Goal: Task Accomplishment & Management: Manage account settings

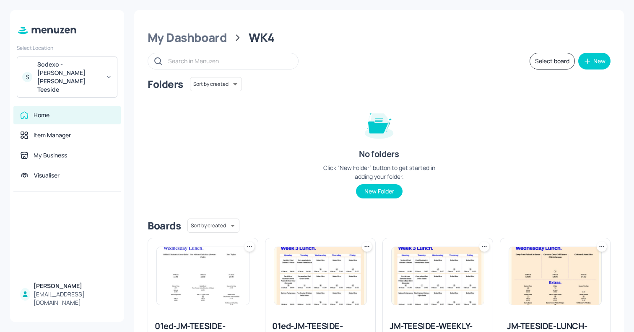
click at [77, 65] on div "Sodexo - [PERSON_NAME] [PERSON_NAME] Teeside" at bounding box center [68, 77] width 63 height 34
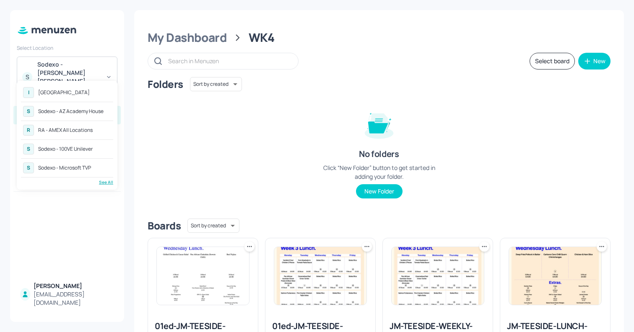
click at [108, 185] on div "See All" at bounding box center [67, 182] width 92 height 6
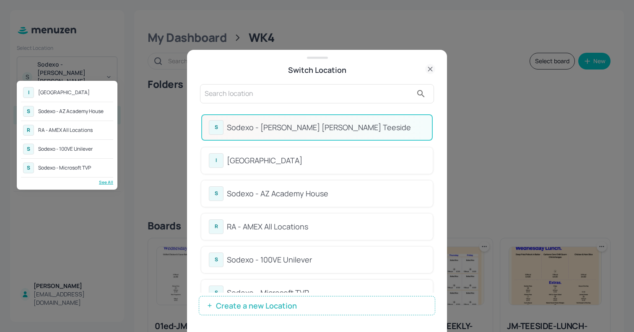
click at [244, 98] on div at bounding box center [317, 166] width 634 height 332
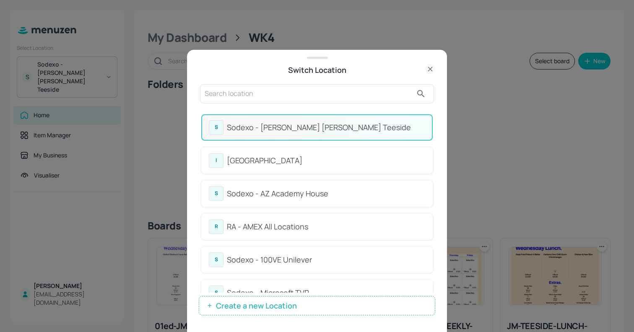
click at [244, 98] on input "text" at bounding box center [309, 93] width 208 height 13
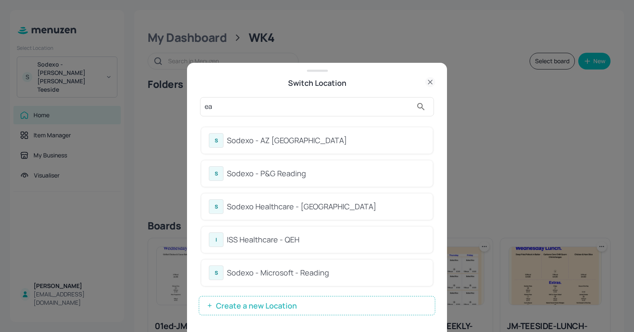
type input "ea"
click at [280, 136] on div "Sodexo - AZ [GEOGRAPHIC_DATA]" at bounding box center [326, 140] width 198 height 11
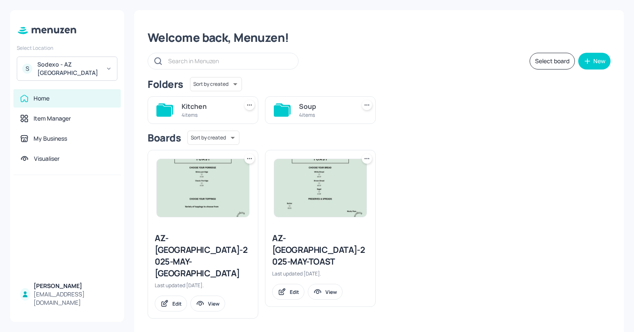
click at [198, 112] on div "4 items" at bounding box center [207, 114] width 53 height 7
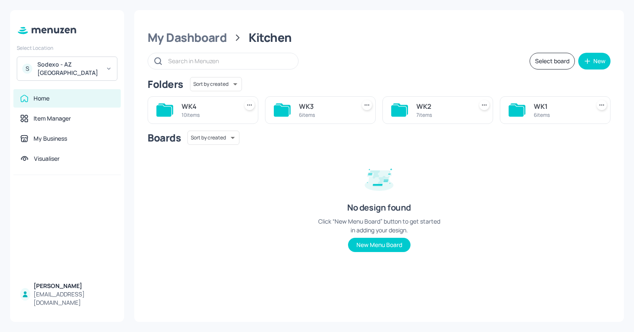
click at [422, 111] on div "WK2" at bounding box center [442, 106] width 53 height 10
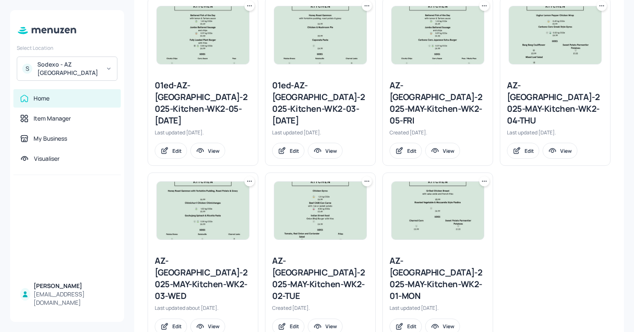
scroll to position [247, 0]
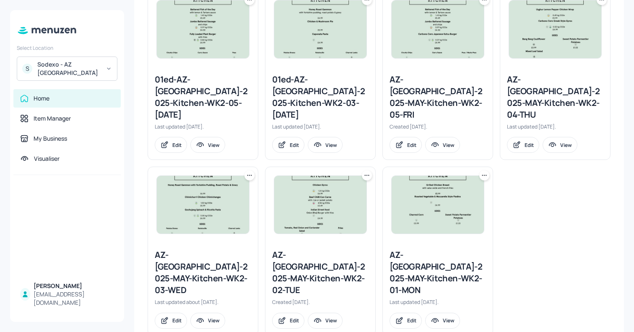
click at [251, 171] on icon at bounding box center [249, 175] width 8 height 8
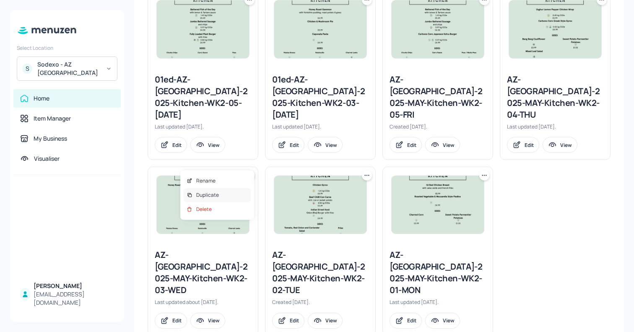
click at [227, 190] on div "Duplicate" at bounding box center [217, 195] width 67 height 14
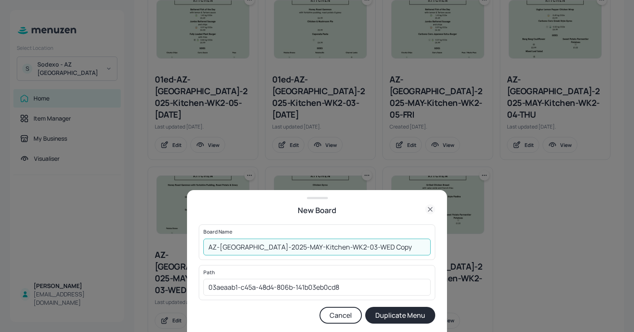
click at [205, 248] on input "AZ-Eastbrook-2025-MAY-Kitchen-WK2-03-WED Copy" at bounding box center [316, 247] width 227 height 17
drag, startPoint x: 376, startPoint y: 247, endPoint x: 409, endPoint y: 250, distance: 32.8
click at [409, 250] on input "01ed-AZ-Eastbrook-2025-MAY-Kitchen-WK2-03-WED Copy" at bounding box center [316, 247] width 227 height 17
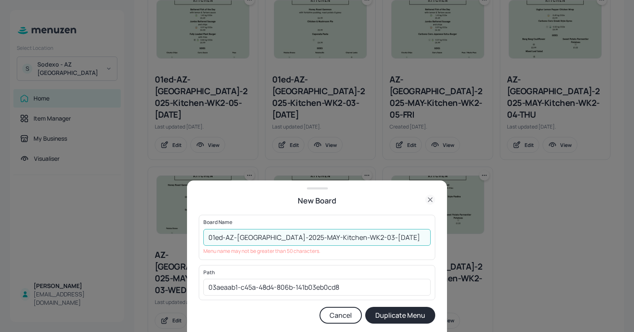
click at [412, 238] on input "01ed-AZ-Eastbrook-2025-MAY-Kitchen-WK2-03-WED081025" at bounding box center [316, 237] width 227 height 17
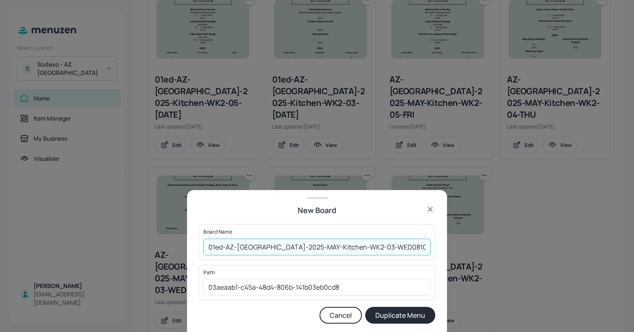
type input "01ed-AZ-[GEOGRAPHIC_DATA]-2025-MAY-Kitchen-WK2-03-WED0810"
click at [365, 307] on button "Duplicate Menu" at bounding box center [400, 315] width 70 height 17
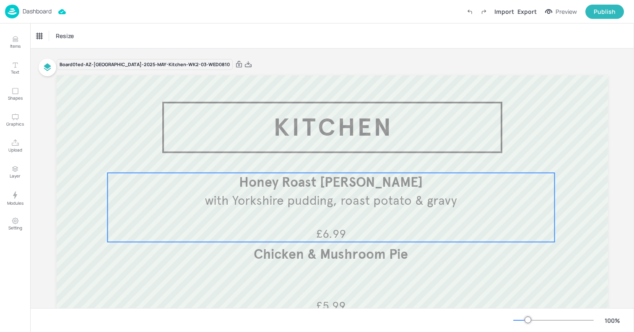
click at [341, 188] on span "Honey Roast Gammon" at bounding box center [331, 182] width 184 height 17
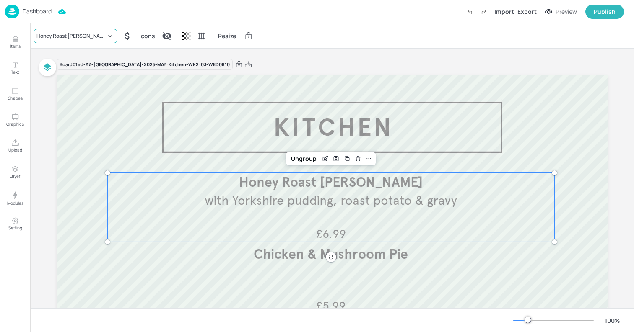
click at [57, 37] on div "Honey Roast Gammon" at bounding box center [71, 36] width 70 height 8
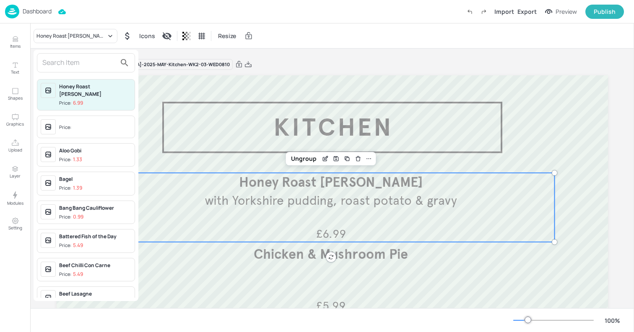
click at [54, 67] on input "text" at bounding box center [79, 62] width 74 height 13
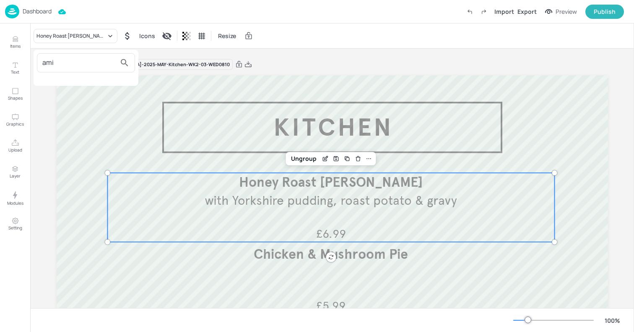
type input "ami"
click at [6, 41] on div at bounding box center [317, 166] width 634 height 332
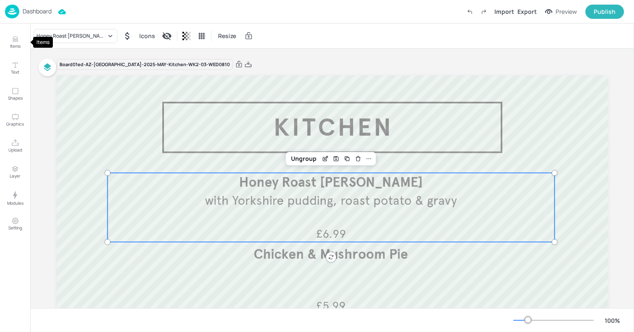
click at [15, 41] on icon "Items" at bounding box center [15, 39] width 8 height 8
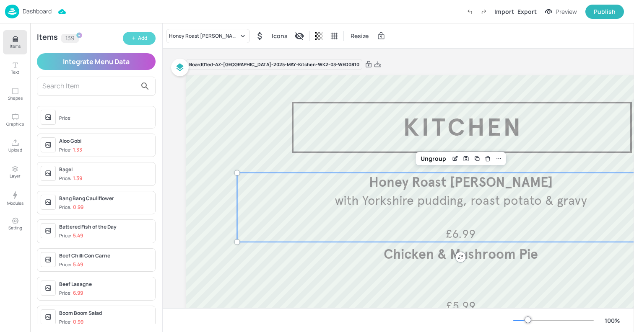
click at [128, 38] on button "Add" at bounding box center [139, 38] width 33 height 13
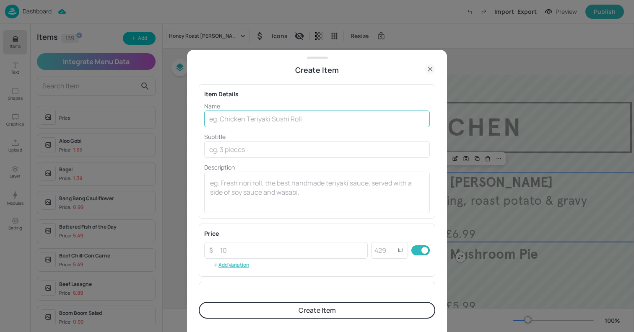
click at [272, 122] on input "text" at bounding box center [316, 119] width 225 height 17
paste input "Mains Amritsari Fish Fry Pakora £5.99"
drag, startPoint x: 228, startPoint y: 121, endPoint x: 189, endPoint y: 118, distance: 39.9
click at [194, 118] on div "Create Item Item Details Name Mains Amritsari Fish Fry Pakora £5.99 ​ Subtitle …" at bounding box center [317, 191] width 260 height 282
drag, startPoint x: 285, startPoint y: 119, endPoint x: 347, endPoint y: 123, distance: 61.7
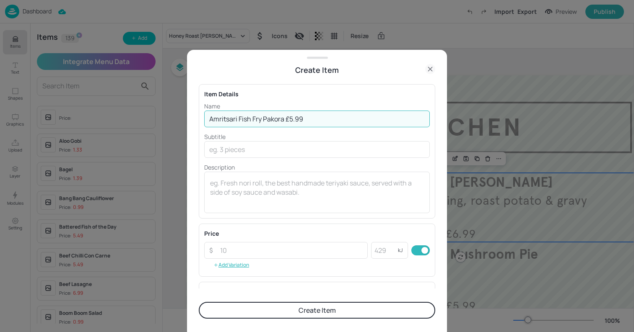
click at [347, 123] on input "Amritsari Fish Fry Pakora £5.99" at bounding box center [316, 119] width 225 height 17
type input "Amritsari Fish Fry Pakora"
click at [240, 250] on input "number" at bounding box center [291, 250] width 153 height 17
paste input "5.99"
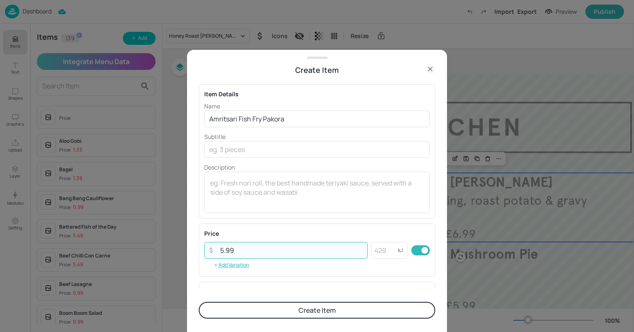
type input "5.99"
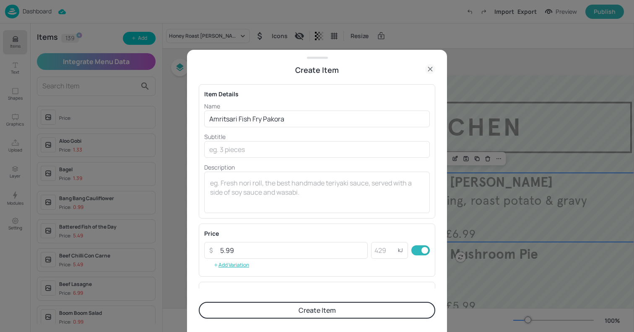
click at [262, 306] on button "Create Item" at bounding box center [317, 310] width 236 height 17
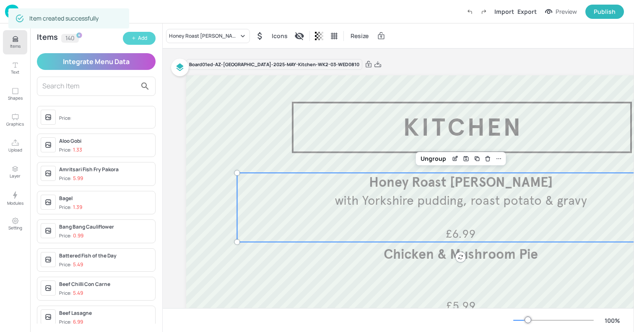
click at [138, 38] on div "Add" at bounding box center [142, 38] width 9 height 8
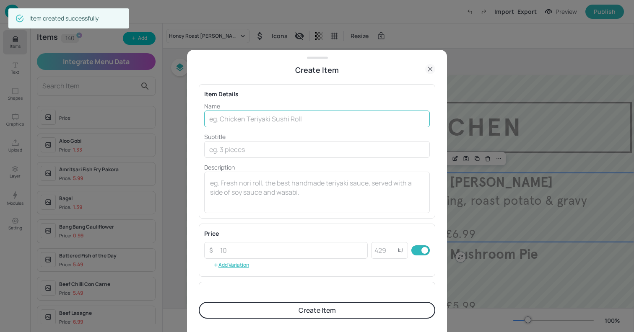
click at [292, 119] on input "text" at bounding box center [316, 119] width 225 height 17
paste input "Indian Street Food Dog"
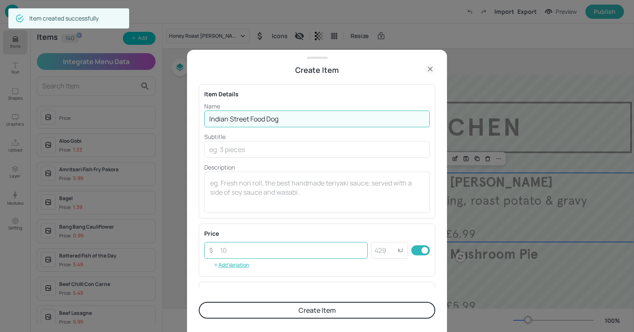
type input "Indian Street Food Dog"
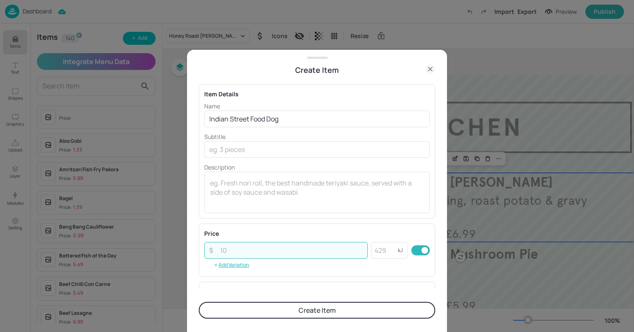
click at [223, 252] on input "number" at bounding box center [291, 250] width 153 height 17
type input "5.99"
click at [199, 302] on button "Create Item" at bounding box center [317, 310] width 236 height 17
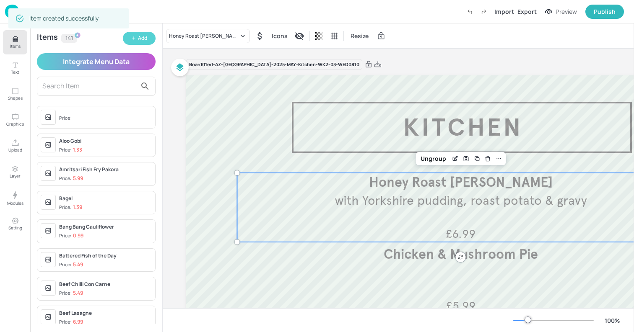
click at [141, 36] on div "Add" at bounding box center [142, 38] width 9 height 8
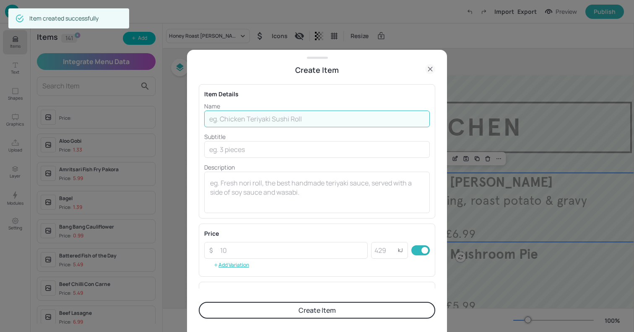
click at [289, 122] on input "text" at bounding box center [316, 119] width 225 height 17
paste input "Street Food Onion Bhaji Burger"
type input "Street Food Onion Bhaji Burger"
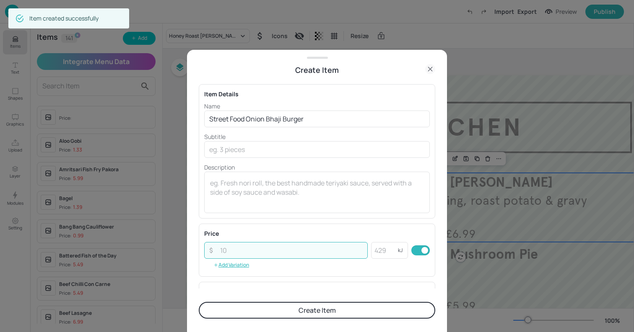
click at [236, 249] on input "number" at bounding box center [291, 250] width 153 height 17
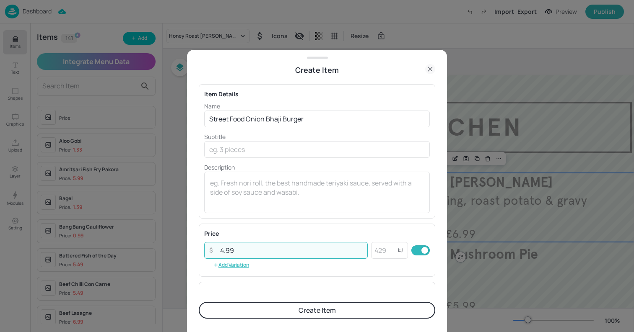
type input "4.99"
click at [199, 302] on button "Create Item" at bounding box center [317, 310] width 236 height 17
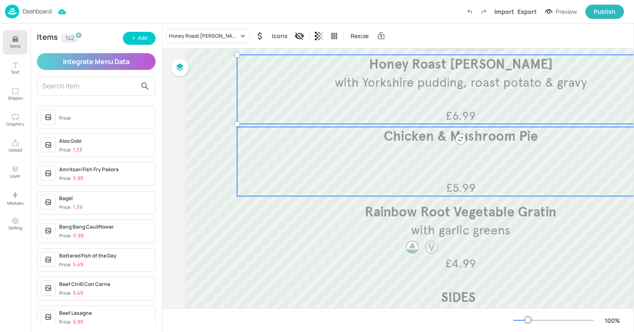
scroll to position [123, 0]
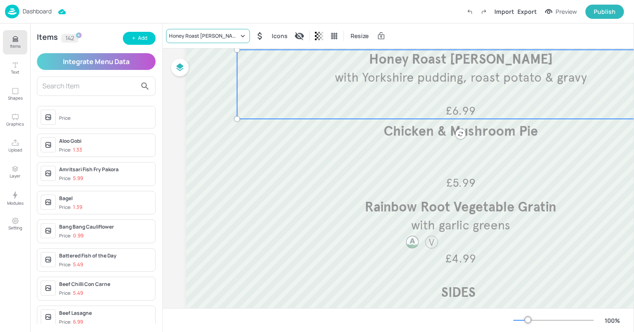
click at [179, 32] on div "Honey Roast Gammon" at bounding box center [204, 36] width 70 height 8
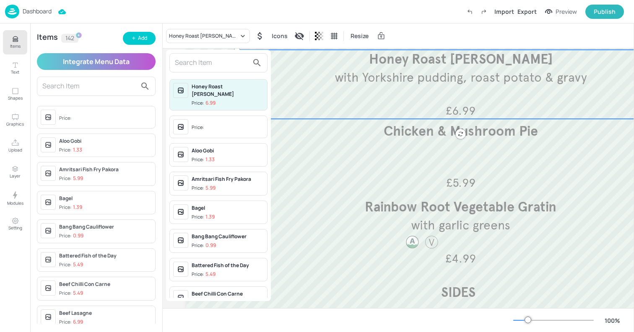
click at [194, 60] on input "text" at bounding box center [212, 62] width 74 height 13
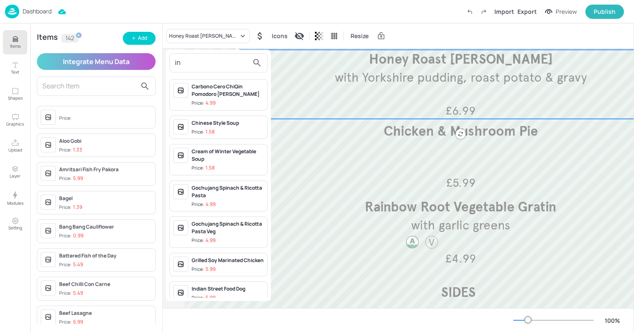
type input "i"
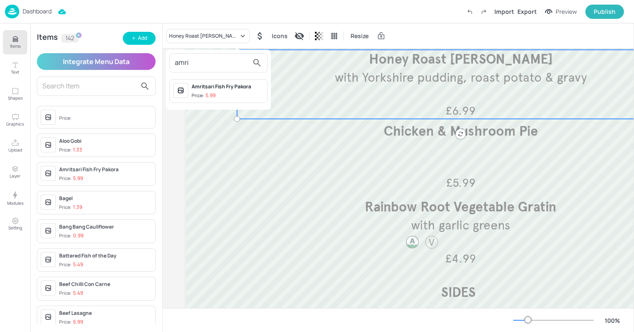
type input "amri"
click at [236, 97] on span "Price: 5.99" at bounding box center [228, 95] width 72 height 7
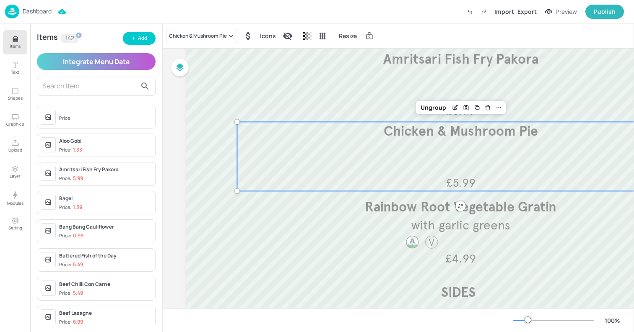
click at [409, 166] on div "Chicken & Mushroom Pie £5.99" at bounding box center [460, 156] width 447 height 69
click at [187, 36] on div "Chicken & Mushroom Pie" at bounding box center [198, 36] width 58 height 8
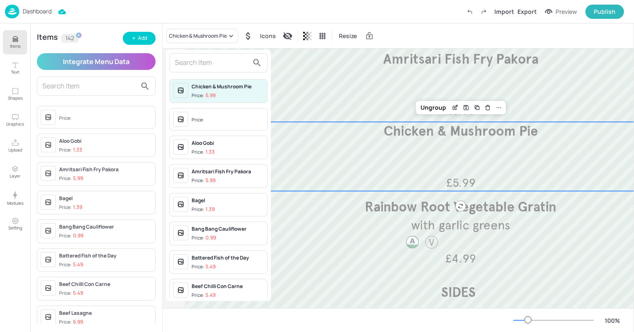
click at [194, 61] on input "text" at bounding box center [212, 62] width 74 height 13
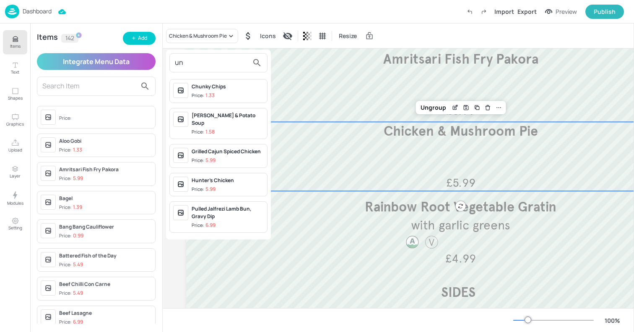
type input "u"
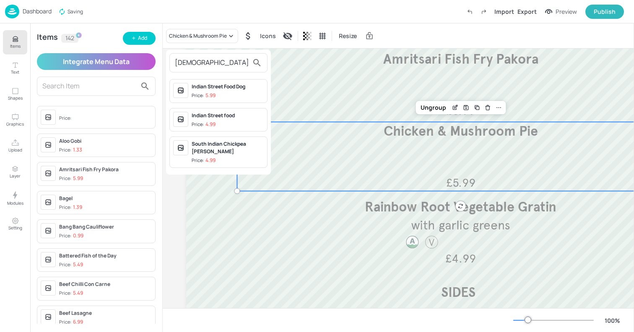
type input "indian"
click at [230, 93] on span "Price: 5.99" at bounding box center [228, 95] width 72 height 7
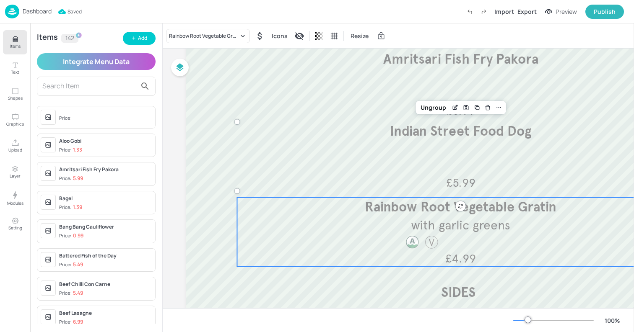
click at [410, 211] on span "Rainbow Root Vegetable Gratin" at bounding box center [461, 207] width 192 height 17
click at [193, 38] on div "Rainbow Root Vegetable Gratin" at bounding box center [204, 36] width 70 height 8
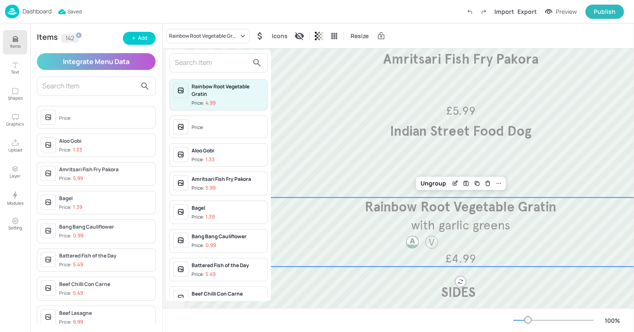
click at [208, 63] on input "text" at bounding box center [212, 62] width 74 height 13
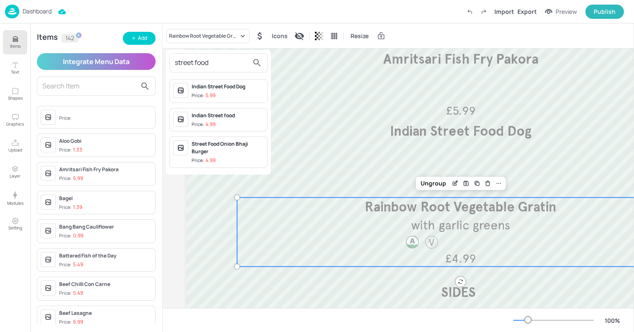
type input "street food"
click at [227, 150] on div "Street Food Onion Bhaji Burger" at bounding box center [228, 147] width 72 height 15
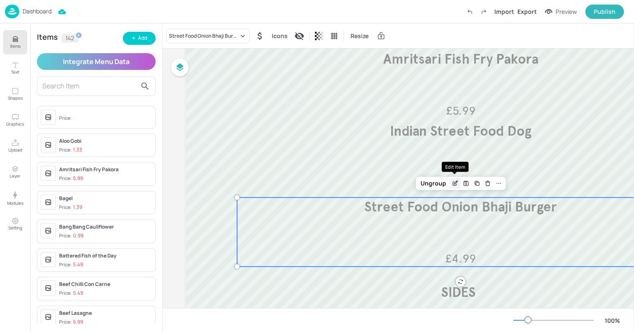
click at [456, 186] on icon "Edit Item" at bounding box center [454, 183] width 7 height 7
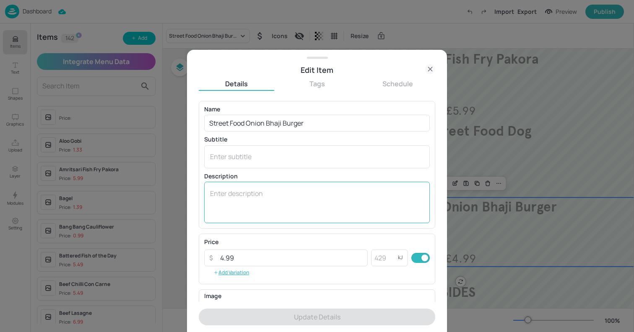
scroll to position [109, 0]
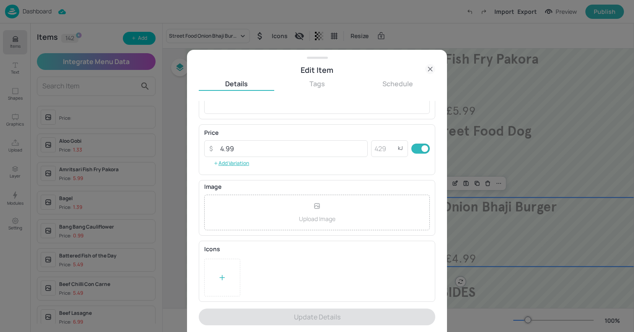
click at [225, 277] on icon at bounding box center [222, 278] width 8 height 8
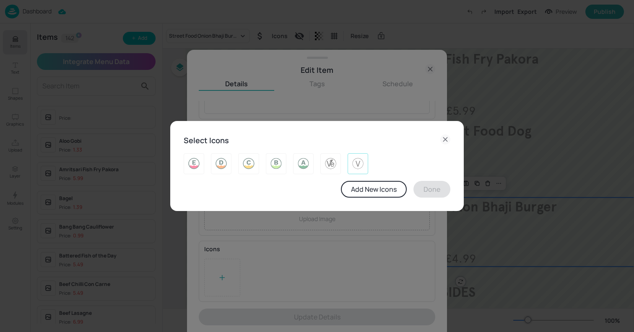
click at [357, 166] on img at bounding box center [357, 163] width 13 height 13
click at [441, 199] on div "Select Icons Add New Icons Done" at bounding box center [316, 166] width 293 height 90
click at [434, 191] on button "Done" at bounding box center [431, 189] width 37 height 17
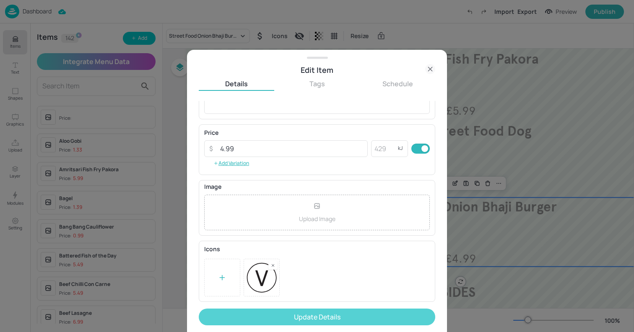
click at [290, 323] on button "Update Details" at bounding box center [317, 317] width 236 height 17
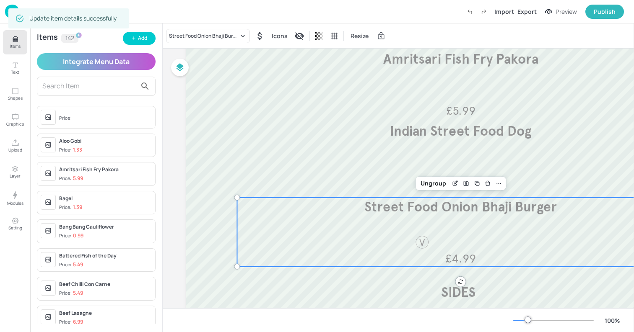
scroll to position [243, 0]
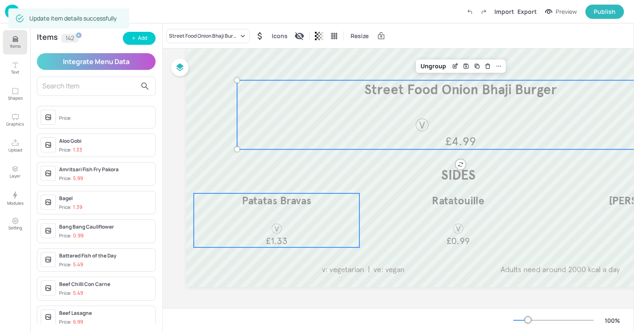
click at [313, 230] on div "Patatas Bravas £1.33" at bounding box center [277, 221] width 166 height 54
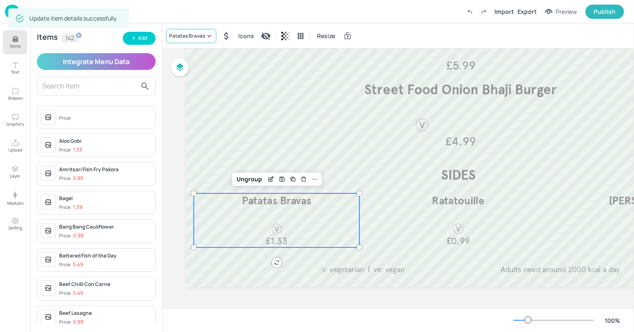
click at [185, 34] on div "Patatas Bravas" at bounding box center [187, 36] width 36 height 8
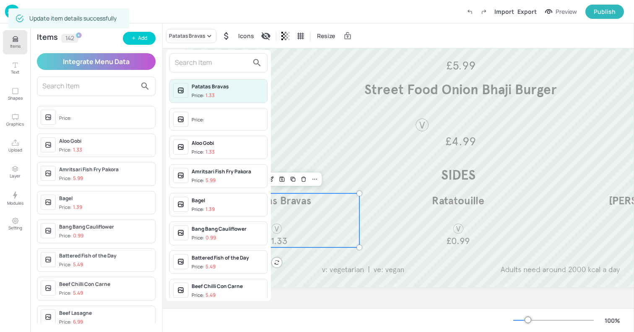
click at [189, 61] on input "text" at bounding box center [212, 62] width 74 height 13
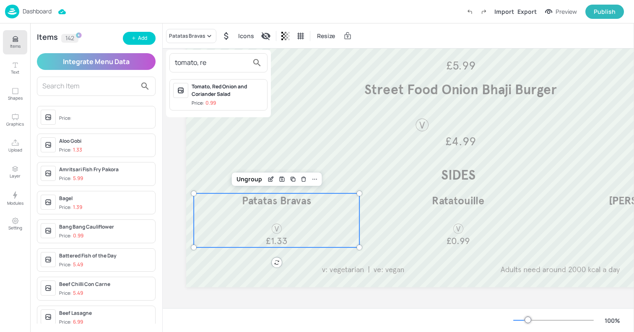
type input "tomato, re"
click at [207, 95] on div "Tomato, Red Onion and Coriander Salad" at bounding box center [228, 90] width 72 height 15
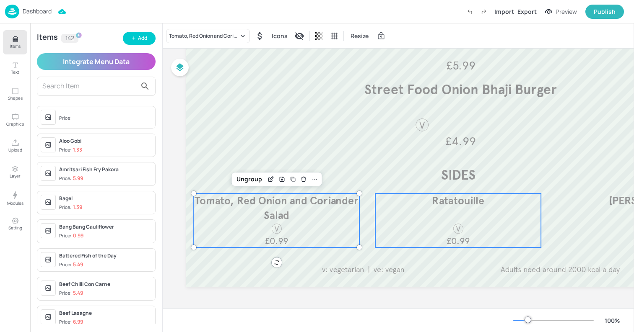
click at [449, 226] on div at bounding box center [458, 229] width 34 height 12
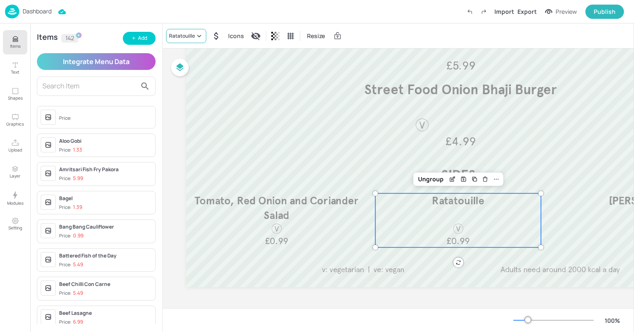
click at [185, 37] on div "Ratatouille" at bounding box center [182, 36] width 26 height 8
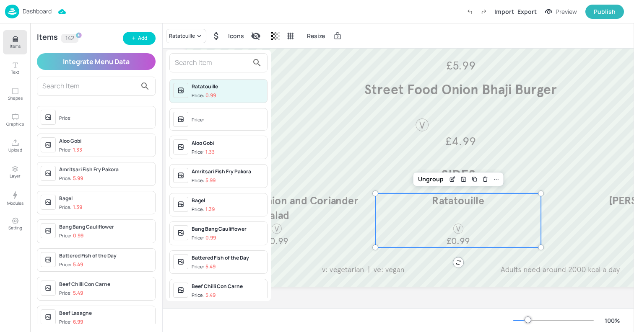
click at [189, 62] on input "text" at bounding box center [212, 62] width 74 height 13
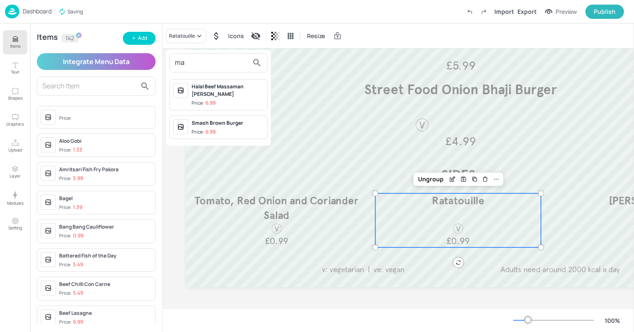
type input "m"
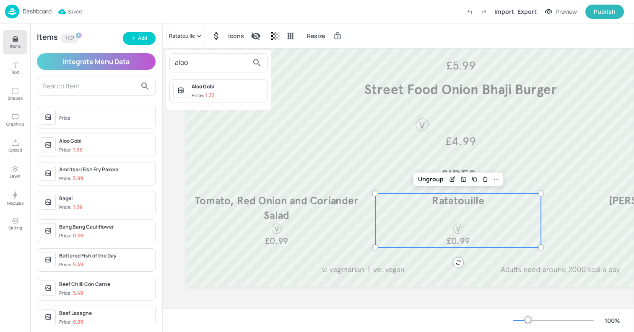
type input "aloo"
click at [153, 42] on div at bounding box center [317, 166] width 634 height 332
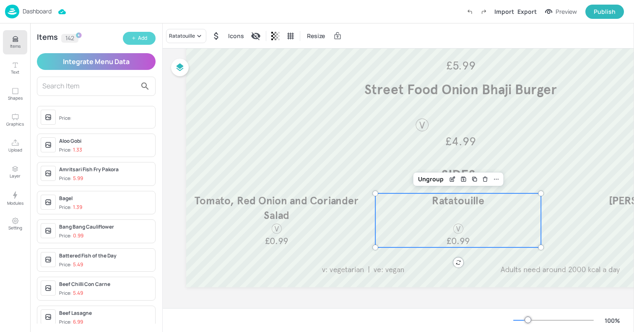
click at [139, 42] on button "Add" at bounding box center [139, 38] width 33 height 13
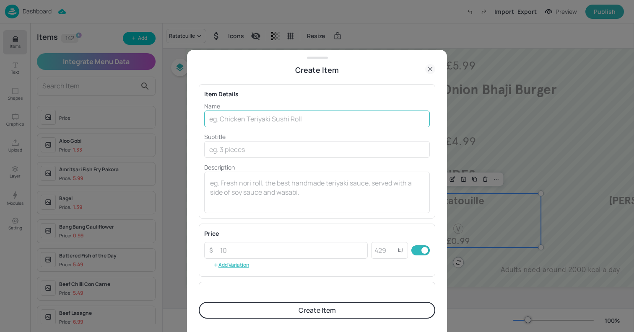
click at [231, 119] on input "text" at bounding box center [316, 119] width 225 height 17
type input "Masala Fries"
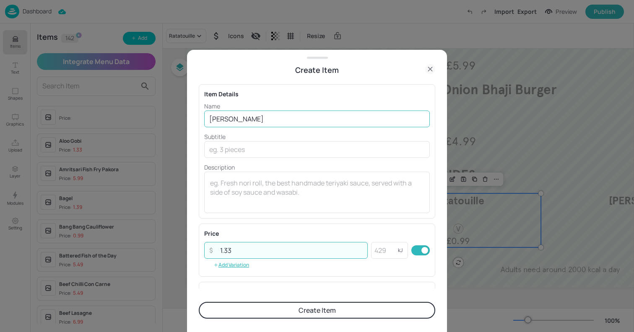
type input "1.33"
click at [199, 302] on button "Create Item" at bounding box center [317, 310] width 236 height 17
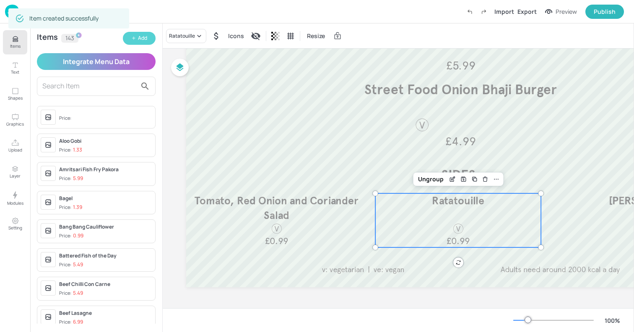
click at [135, 35] on button "Add" at bounding box center [139, 38] width 33 height 13
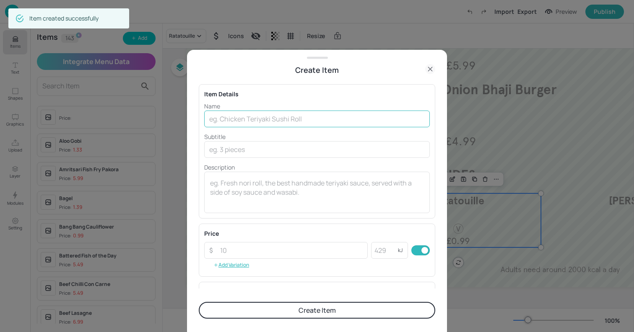
click at [226, 114] on input "text" at bounding box center [316, 119] width 225 height 17
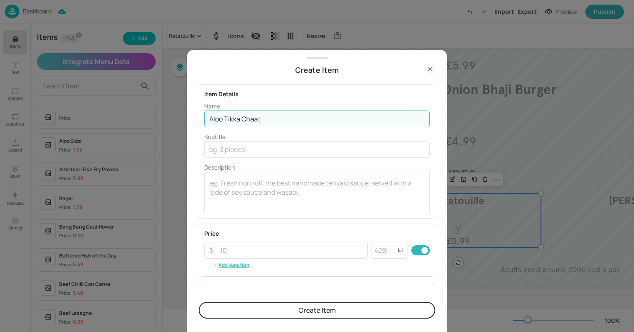
type input "Aloo Tikka Chaat"
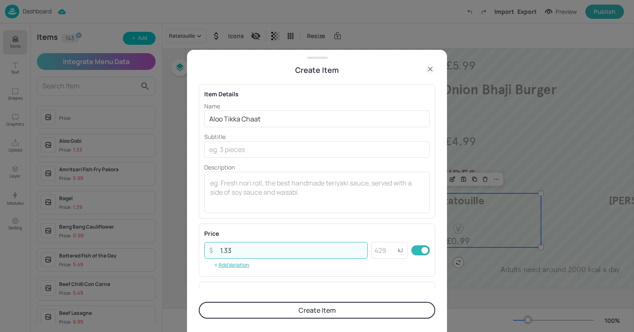
type input "1.33"
click at [199, 302] on button "Create Item" at bounding box center [317, 310] width 236 height 17
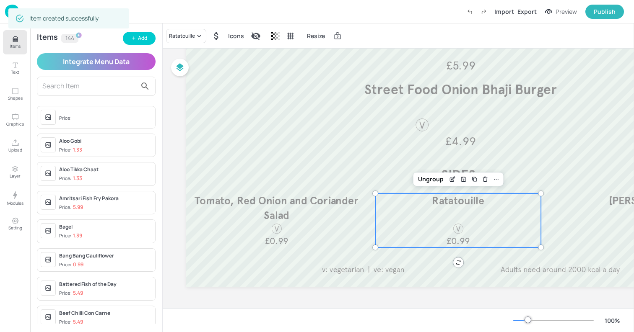
click at [184, 45] on div "Ratatouille Icons Resize" at bounding box center [398, 35] width 471 height 25
click at [177, 40] on div "Ratatouille" at bounding box center [186, 36] width 40 height 14
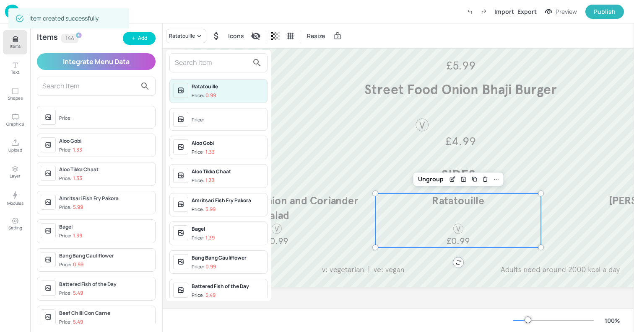
click at [186, 67] on input "text" at bounding box center [212, 62] width 74 height 13
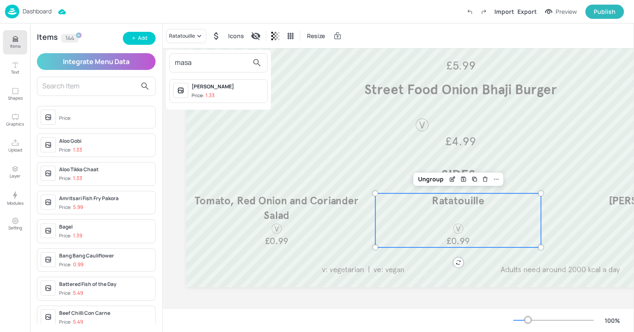
type input "masa"
click at [205, 96] on p "1.33" at bounding box center [209, 96] width 9 height 6
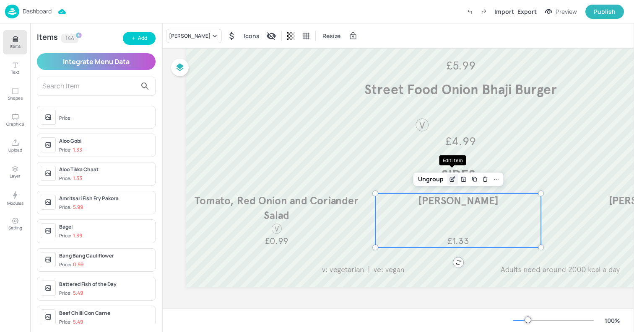
click at [449, 176] on icon "Edit Item" at bounding box center [452, 179] width 7 height 7
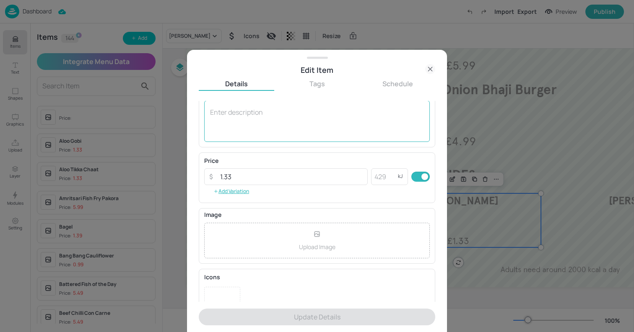
scroll to position [109, 0]
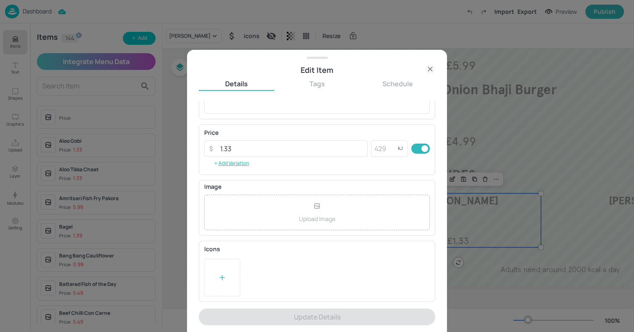
click at [211, 279] on div at bounding box center [222, 278] width 36 height 38
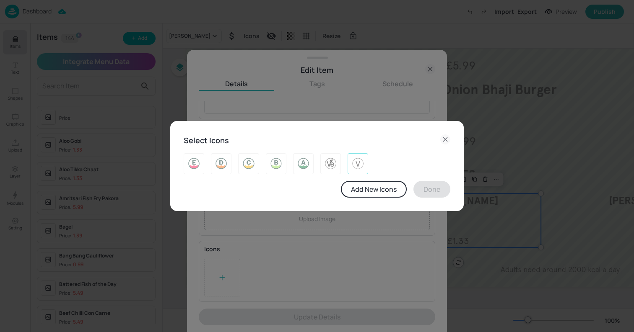
click at [354, 168] on img at bounding box center [357, 163] width 13 height 13
click at [435, 193] on button "Done" at bounding box center [431, 189] width 37 height 17
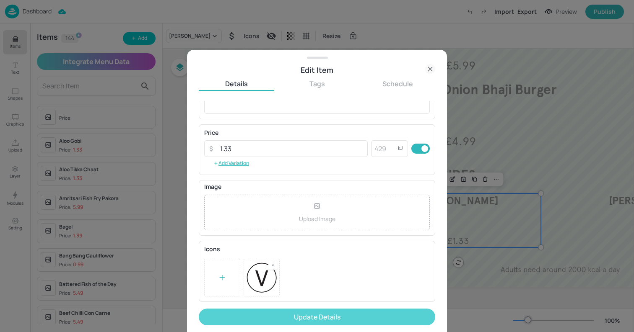
click at [318, 314] on button "Update Details" at bounding box center [317, 317] width 236 height 17
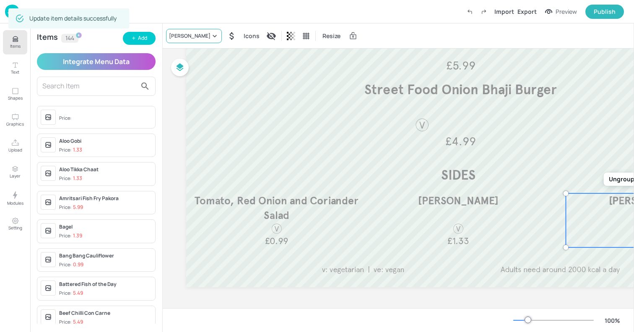
click at [194, 37] on div "Charred Leeks" at bounding box center [189, 36] width 41 height 8
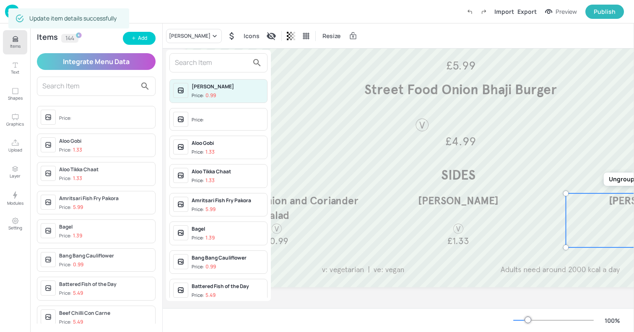
click at [187, 60] on input "text" at bounding box center [212, 62] width 74 height 13
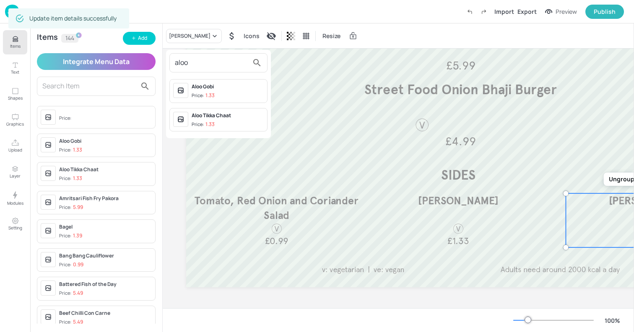
type input "aloo"
click at [206, 123] on p "1.33" at bounding box center [209, 125] width 9 height 6
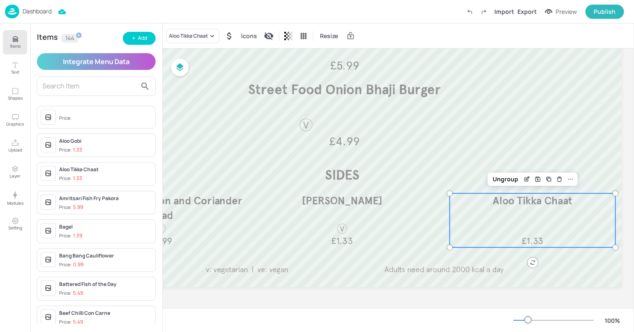
scroll to position [243, 129]
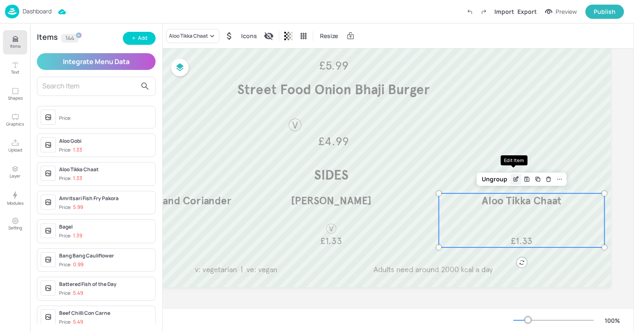
click at [515, 176] on icon "Edit Item" at bounding box center [515, 179] width 7 height 7
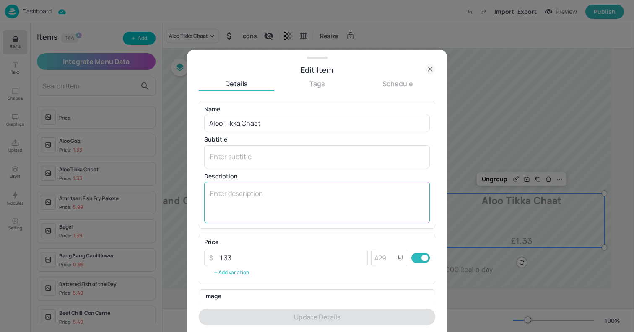
scroll to position [109, 0]
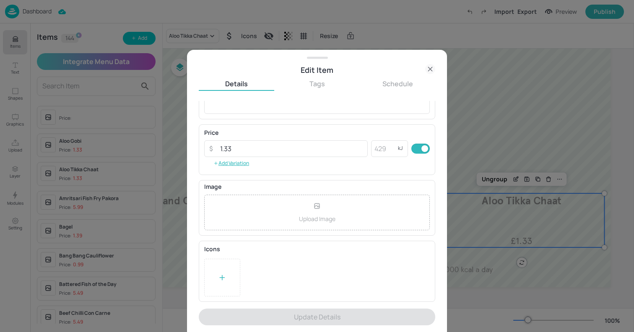
click at [213, 264] on div at bounding box center [222, 278] width 36 height 38
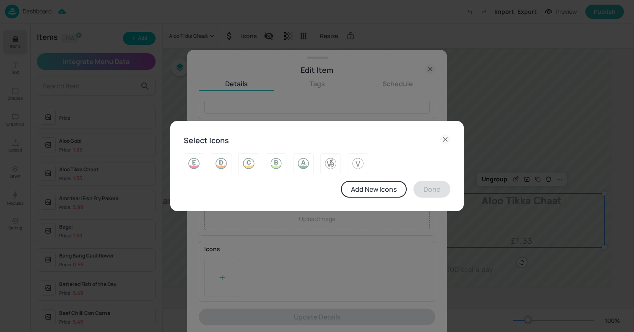
click at [374, 173] on div at bounding box center [313, 161] width 273 height 28
click at [354, 164] on img at bounding box center [357, 163] width 13 height 13
click at [433, 194] on button "Done" at bounding box center [431, 189] width 37 height 17
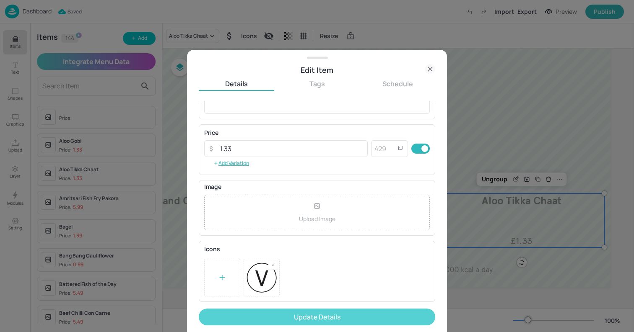
click at [262, 313] on button "Update Details" at bounding box center [317, 317] width 236 height 17
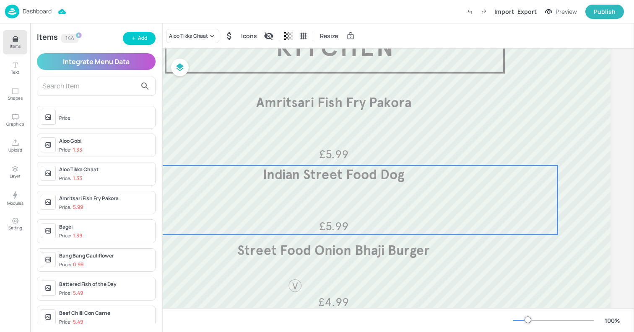
scroll to position [0, 129]
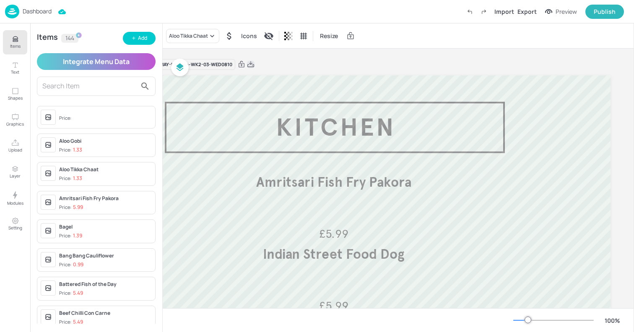
click at [247, 65] on icon at bounding box center [251, 64] width 8 height 8
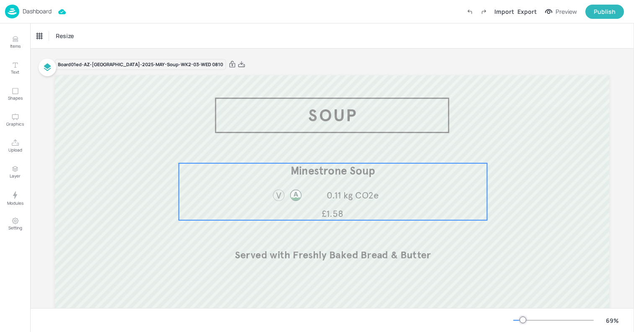
click at [320, 194] on p "0.11 kg CO2e" at bounding box center [352, 195] width 91 height 13
click at [65, 38] on div "Minestrone Soup" at bounding box center [56, 36] width 40 height 8
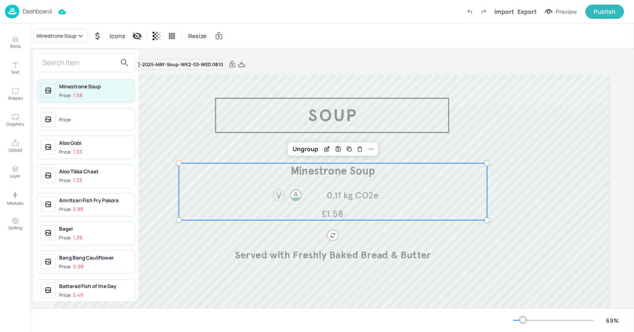
click at [60, 61] on input "text" at bounding box center [79, 62] width 74 height 13
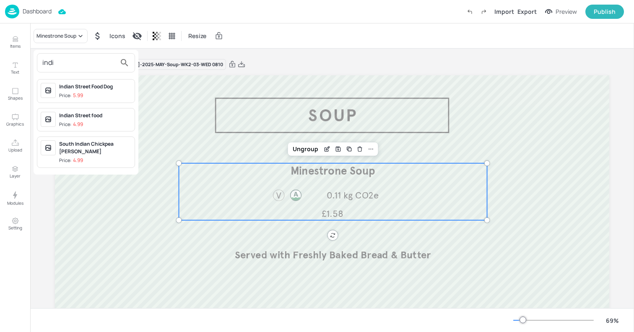
type input "indi"
click at [15, 45] on div at bounding box center [317, 166] width 634 height 332
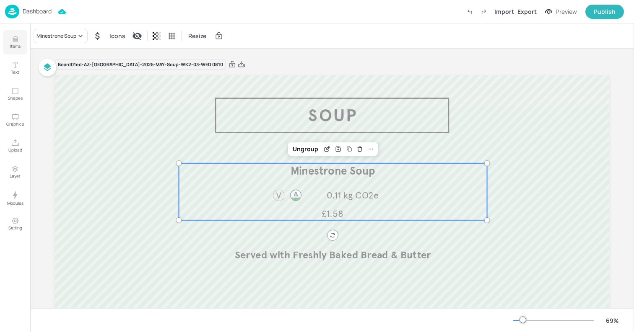
click at [18, 37] on icon "Items" at bounding box center [15, 39] width 8 height 8
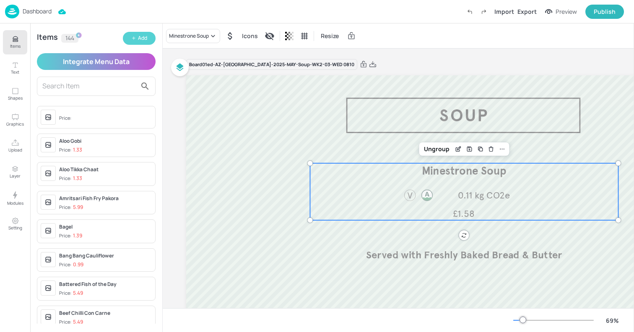
click at [140, 42] on button "Add" at bounding box center [139, 38] width 33 height 13
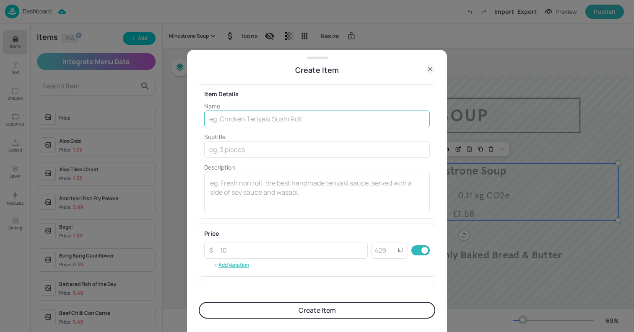
click at [253, 124] on input "text" at bounding box center [316, 119] width 225 height 17
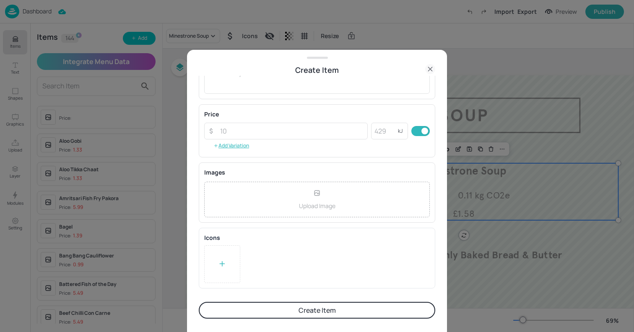
type input "Indian Spiced Lentil Soup"
click at [223, 253] on div at bounding box center [222, 265] width 36 height 38
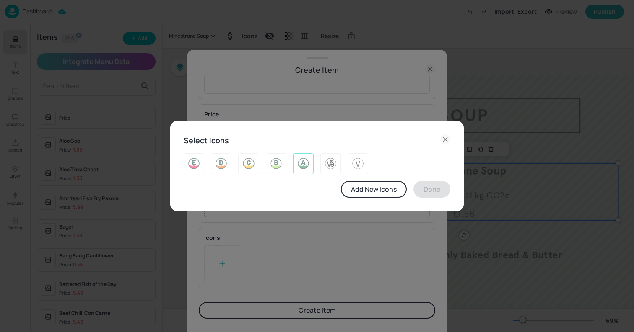
click at [294, 164] on div at bounding box center [303, 163] width 21 height 21
click at [360, 163] on img at bounding box center [357, 163] width 13 height 13
click at [440, 194] on button "Done" at bounding box center [431, 189] width 37 height 17
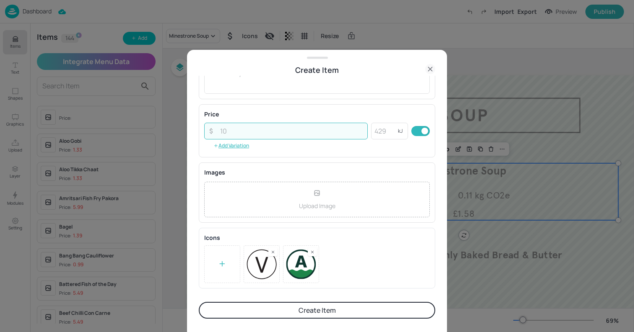
click at [230, 132] on input "number" at bounding box center [291, 131] width 153 height 17
type input "1.58"
click at [199, 302] on button "Create Item" at bounding box center [317, 310] width 236 height 17
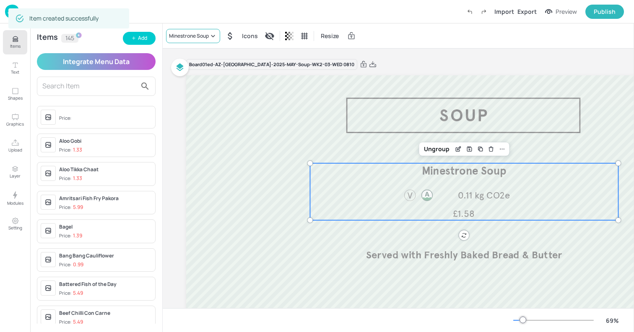
click at [185, 38] on div "Minestrone Soup" at bounding box center [189, 36] width 40 height 8
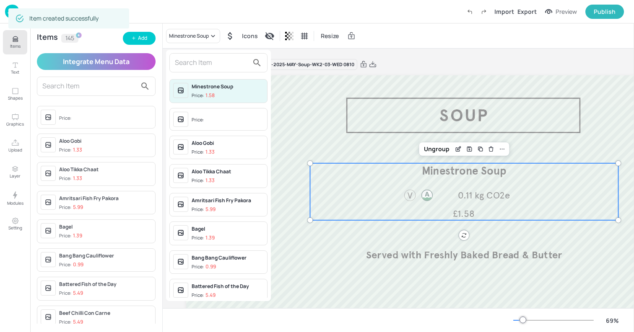
click at [188, 64] on input "text" at bounding box center [212, 62] width 74 height 13
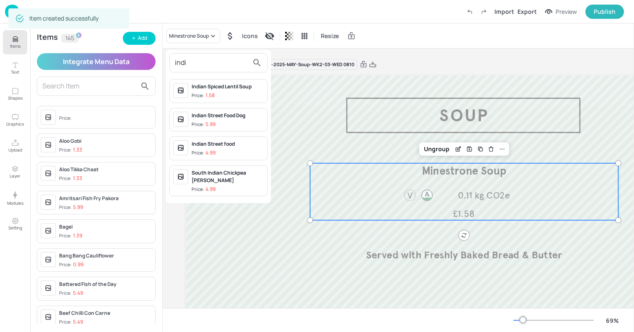
type input "indi"
click at [208, 93] on p "1.58" at bounding box center [209, 96] width 9 height 6
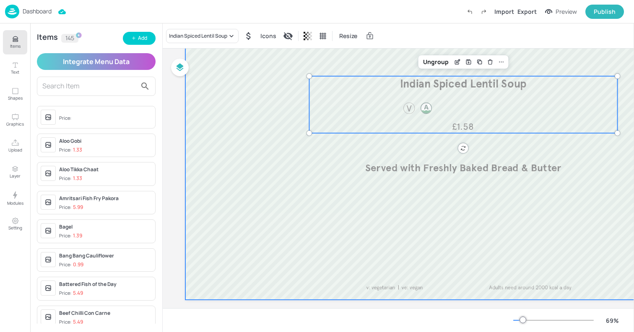
scroll to position [0, 1]
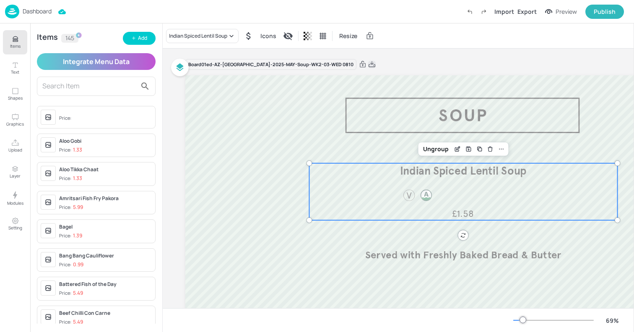
click at [368, 64] on icon at bounding box center [371, 64] width 7 height 6
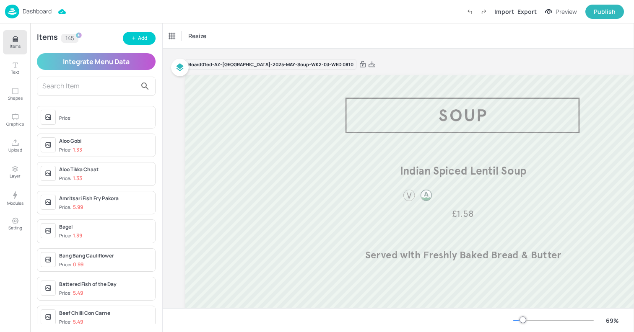
click at [28, 16] on div "Dashboard" at bounding box center [28, 12] width 47 height 14
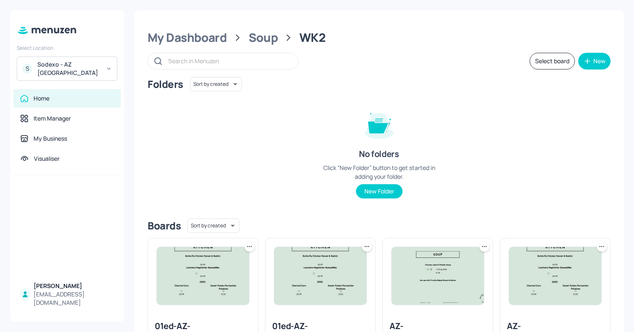
click at [52, 69] on div "Sodexo - AZ Eastbrook House" at bounding box center [68, 68] width 63 height 17
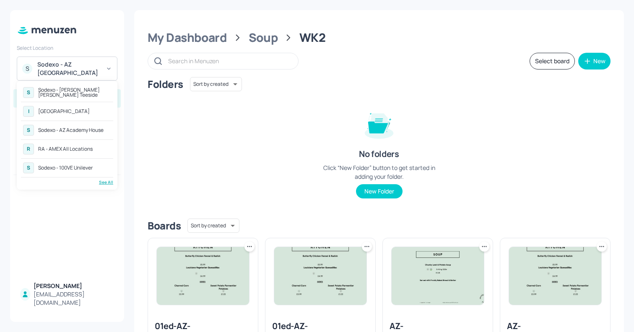
click at [109, 182] on div "See All" at bounding box center [67, 182] width 92 height 6
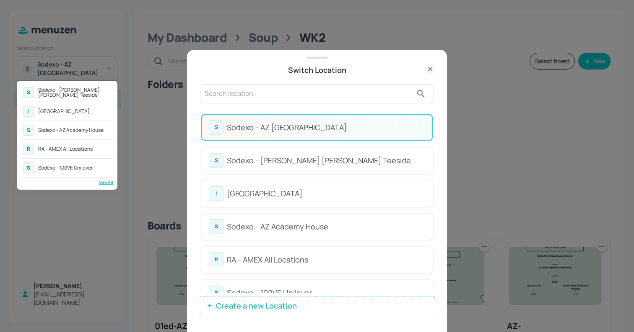
click at [325, 228] on div at bounding box center [317, 166] width 634 height 332
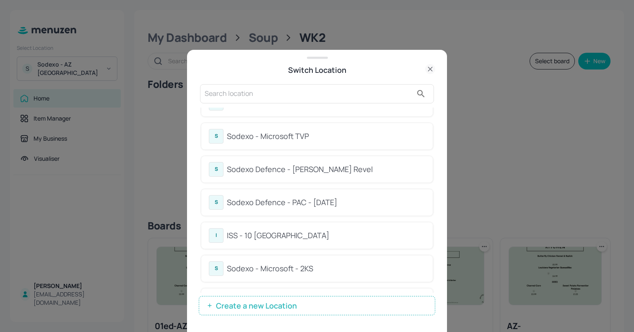
scroll to position [194, 0]
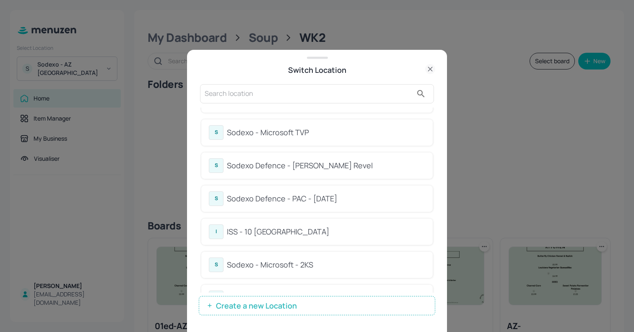
click at [322, 136] on div "Sodexo - Microsoft TVP" at bounding box center [326, 132] width 198 height 11
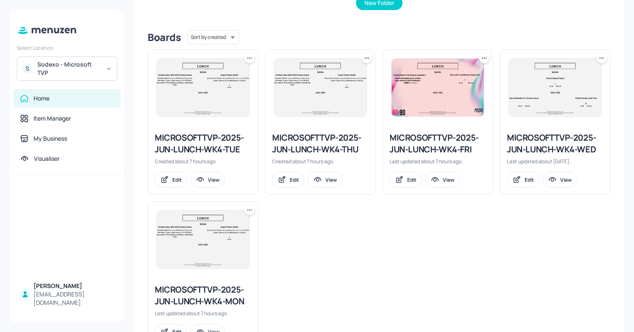
scroll to position [202, 0]
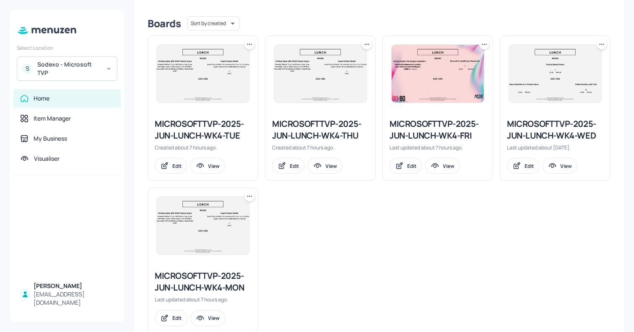
click at [528, 134] on div "MICROSOFTTVP-2025-JUN-LUNCH-WK4-WED" at bounding box center [555, 129] width 96 height 23
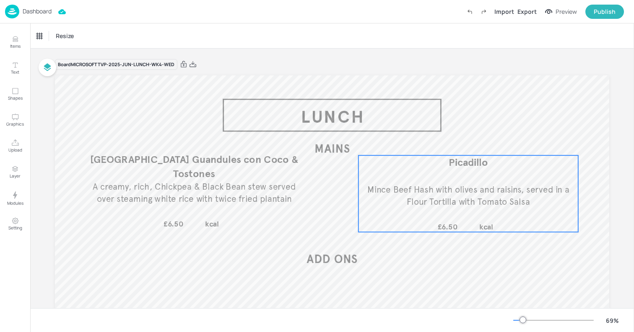
click at [458, 190] on span "Mince Beef Hash with olives and raisins, served in a Flour Tortilla with Tomato…" at bounding box center [468, 195] width 202 height 23
click at [434, 140] on div "Ungroup" at bounding box center [441, 141] width 32 height 11
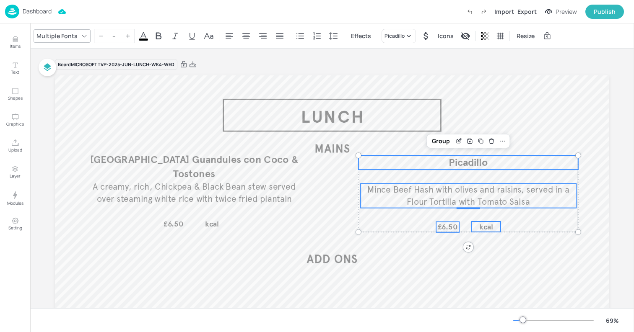
click at [443, 162] on p "Picadillo" at bounding box center [468, 162] width 220 height 14
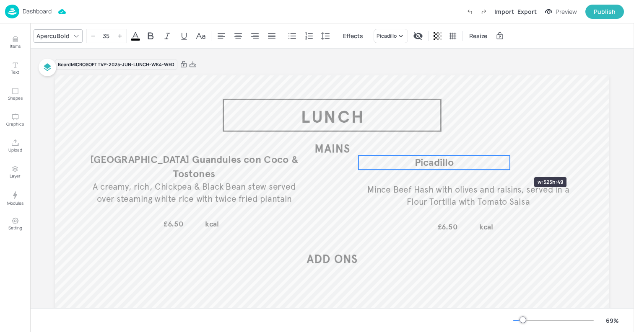
drag, startPoint x: 577, startPoint y: 162, endPoint x: 508, endPoint y: 165, distance: 68.8
click at [509, 162] on div at bounding box center [509, 162] width 7 height 14
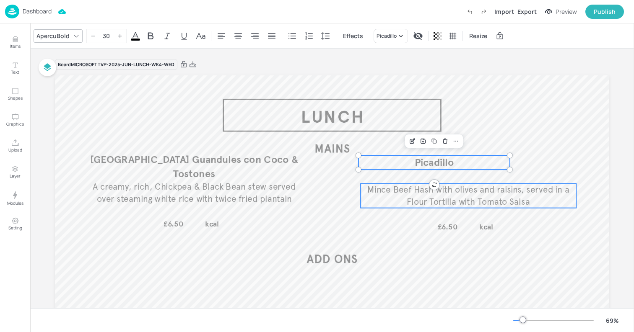
click at [473, 201] on span "Mince Beef Hash with olives and raisins, served in a Flour Tortilla with Tomato…" at bounding box center [468, 195] width 202 height 23
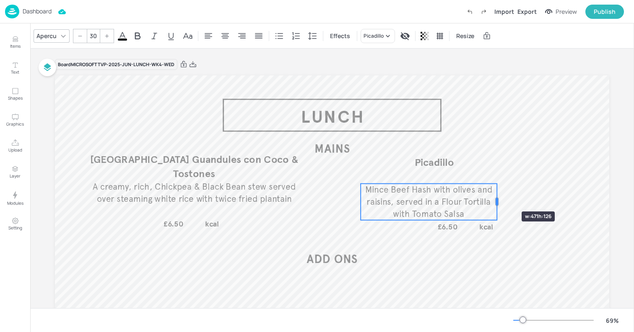
drag, startPoint x: 575, startPoint y: 197, endPoint x: 496, endPoint y: 197, distance: 79.2
click at [496, 197] on div at bounding box center [496, 202] width 7 height 36
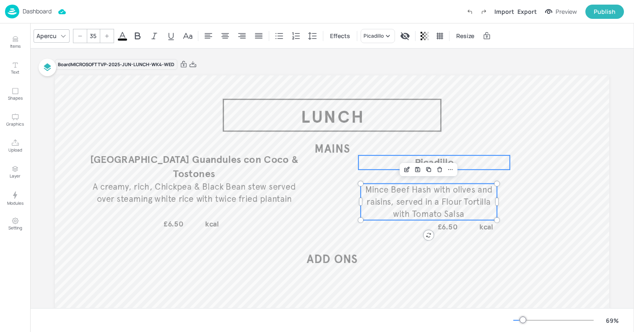
click at [401, 162] on p "Picadillo" at bounding box center [433, 162] width 151 height 14
click at [396, 195] on span "Mince Beef Hash with olives and raisins, served in a Flour Tortilla with Tomato…" at bounding box center [428, 201] width 127 height 35
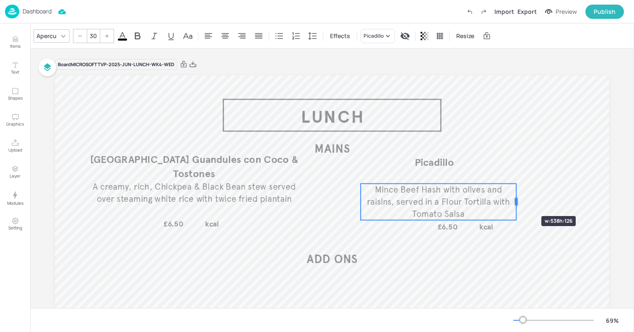
drag, startPoint x: 497, startPoint y: 200, endPoint x: 516, endPoint y: 201, distance: 19.3
click at [516, 201] on div at bounding box center [516, 202] width 7 height 36
type input "26"
click at [450, 224] on span "£6.50" at bounding box center [448, 227] width 20 height 9
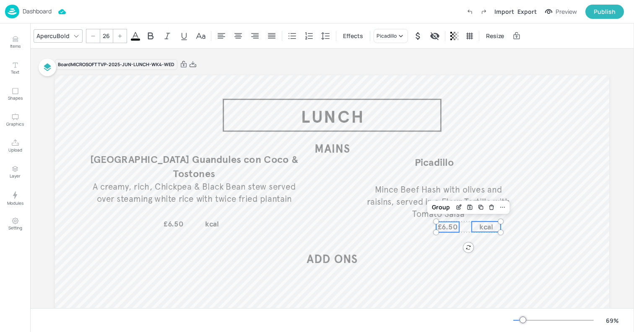
click at [482, 225] on span "kcal" at bounding box center [486, 226] width 14 height 9
click at [439, 209] on div "Group" at bounding box center [440, 207] width 25 height 11
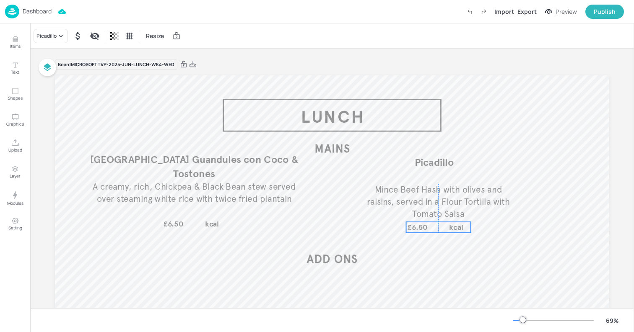
drag, startPoint x: 454, startPoint y: 227, endPoint x: 423, endPoint y: 227, distance: 30.6
click at [423, 227] on span "£6.50" at bounding box center [417, 227] width 20 height 9
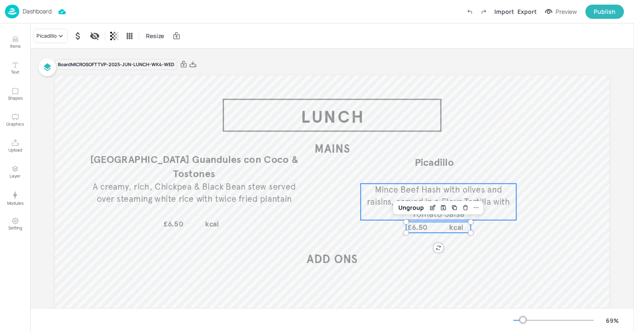
click at [393, 193] on span "Mince Beef Hash with olives and raisins, served in a Flour Tortilla with Tomato…" at bounding box center [438, 201] width 143 height 35
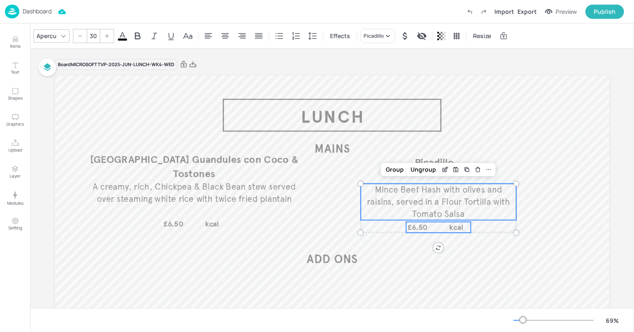
click at [439, 225] on div "£6.50 kcal" at bounding box center [438, 227] width 65 height 11
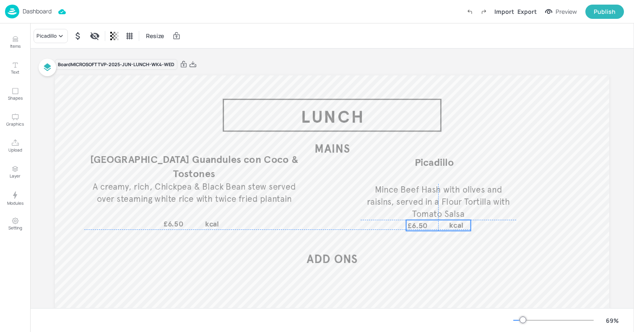
click at [434, 223] on div "£6.50 kcal" at bounding box center [438, 225] width 65 height 11
click at [386, 197] on span "Mince Beef Hash with olives and raisins, served in a Flour Tortilla with Tomato…" at bounding box center [438, 201] width 143 height 35
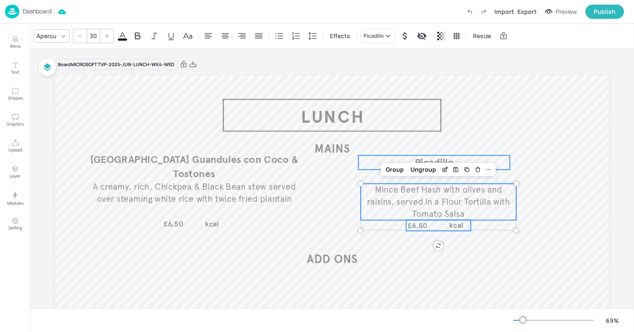
type input "--"
click at [407, 158] on p "Picadillo" at bounding box center [433, 162] width 151 height 14
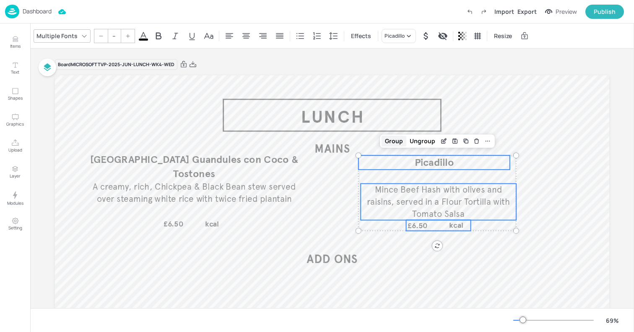
click at [385, 142] on div "Group" at bounding box center [393, 141] width 25 height 11
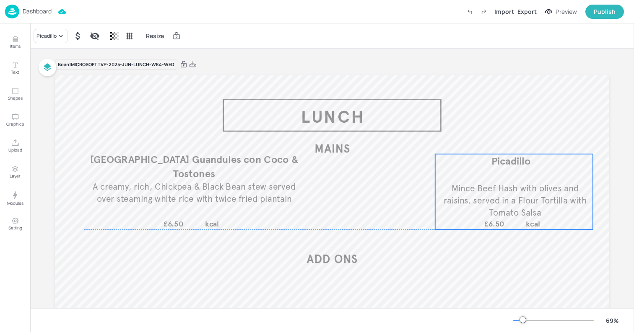
drag, startPoint x: 426, startPoint y: 171, endPoint x: 503, endPoint y: 171, distance: 76.7
click at [503, 171] on div "Picadillo Mince Beef Hash with olives and raisins, served in a Flour Tortilla w…" at bounding box center [514, 191] width 158 height 75
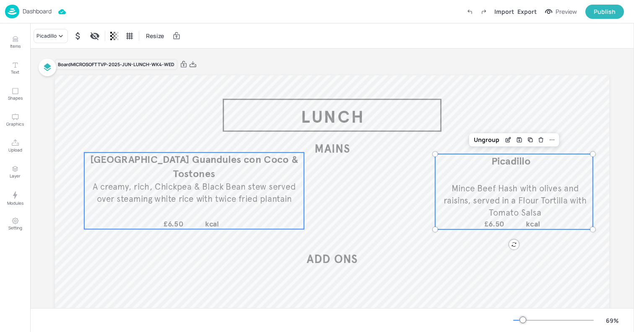
click at [162, 187] on span "A creamy, rich, Chickpea & Black Bean stew served over steaming white rice with…" at bounding box center [194, 192] width 203 height 23
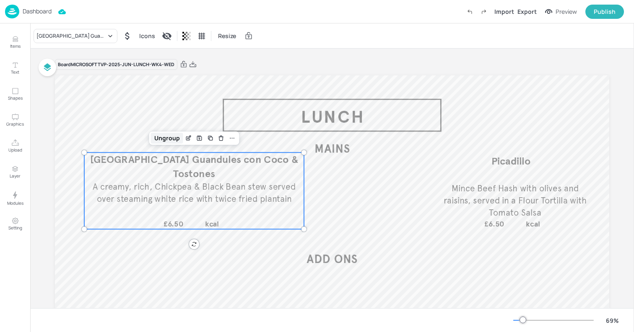
click at [154, 142] on div "Ungroup" at bounding box center [167, 138] width 32 height 11
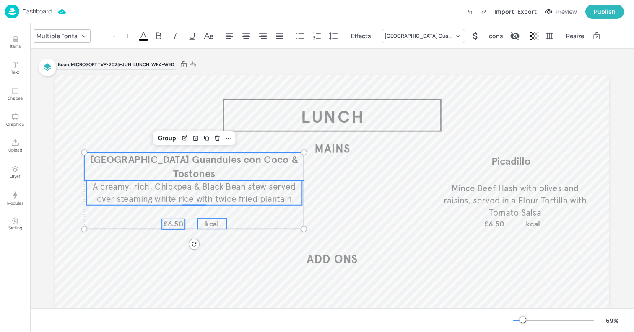
click at [168, 168] on p "[GEOGRAPHIC_DATA] Guandules con Coco & Tostones" at bounding box center [194, 167] width 220 height 28
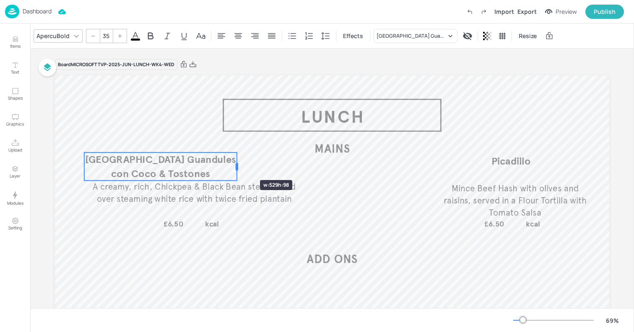
drag, startPoint x: 302, startPoint y: 166, endPoint x: 235, endPoint y: 165, distance: 67.1
click at [236, 165] on div at bounding box center [237, 167] width 3 height 8
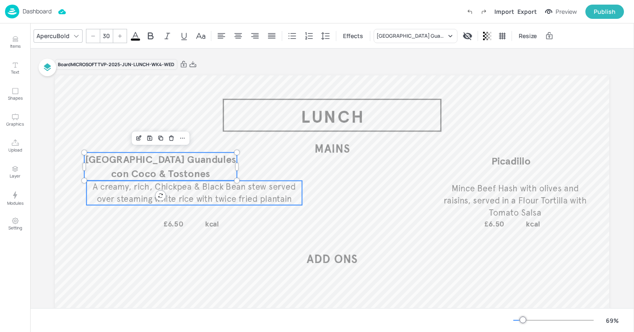
click at [222, 198] on span "A creamy, rich, Chickpea & Black Bean stew served over steaming white rice with…" at bounding box center [194, 192] width 203 height 23
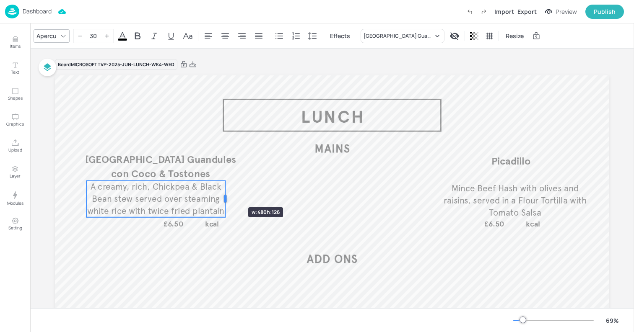
drag, startPoint x: 300, startPoint y: 194, endPoint x: 223, endPoint y: 192, distance: 76.7
click at [223, 192] on div at bounding box center [225, 199] width 7 height 36
click at [176, 222] on span "£6.50" at bounding box center [173, 224] width 20 height 9
type input "26"
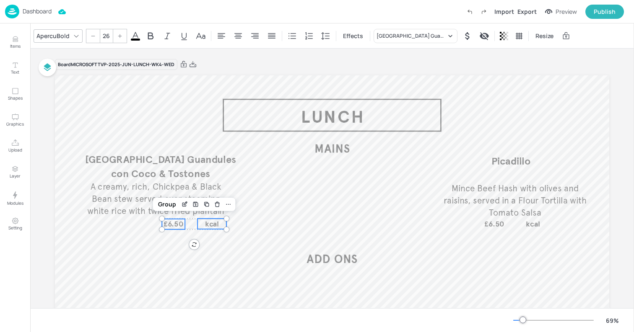
click at [205, 221] on span "kcal" at bounding box center [212, 223] width 14 height 9
click at [164, 204] on div "Group" at bounding box center [167, 204] width 25 height 11
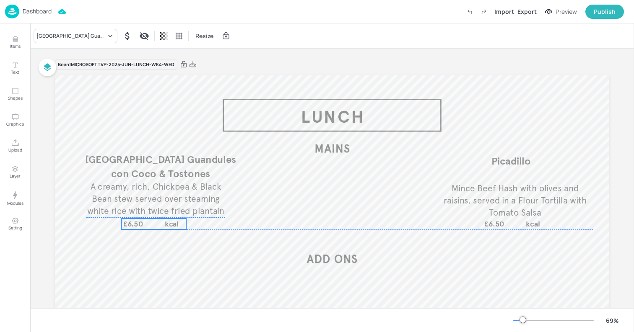
drag, startPoint x: 174, startPoint y: 224, endPoint x: 134, endPoint y: 224, distance: 40.2
click at [134, 224] on span "£6.50" at bounding box center [133, 224] width 20 height 9
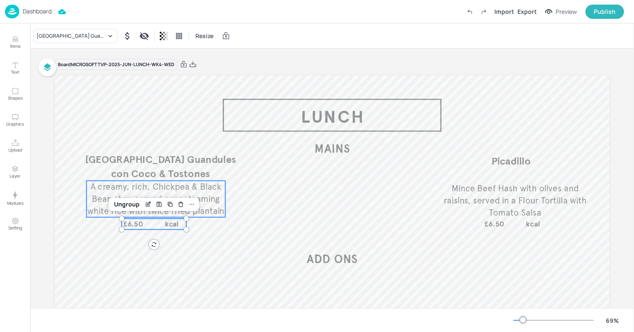
click at [105, 210] on span "A creamy, rich, Chickpea & Black Bean stew served over steaming white rice with…" at bounding box center [155, 198] width 137 height 35
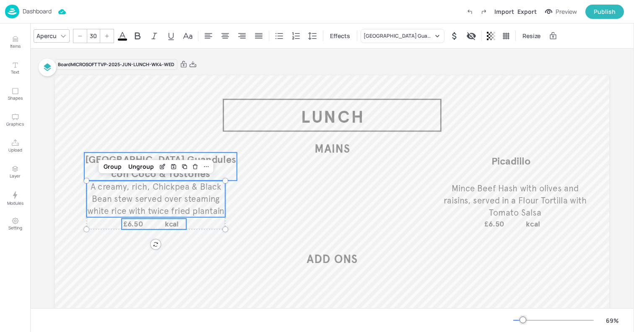
type input "--"
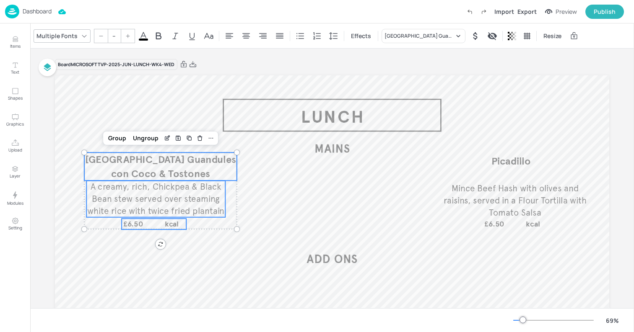
click at [91, 165] on span "[GEOGRAPHIC_DATA] Guandules con Coco & Tostones" at bounding box center [160, 166] width 151 height 27
click at [213, 142] on div at bounding box center [210, 138] width 11 height 11
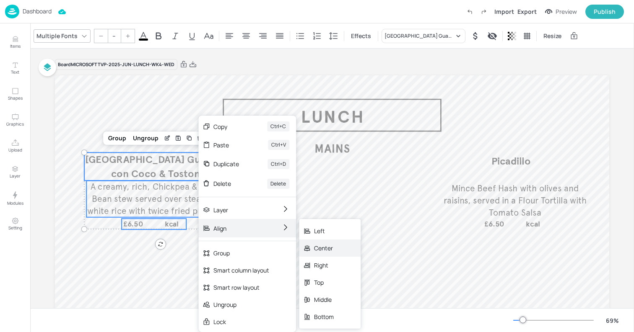
click at [326, 246] on div "Center" at bounding box center [324, 248] width 20 height 9
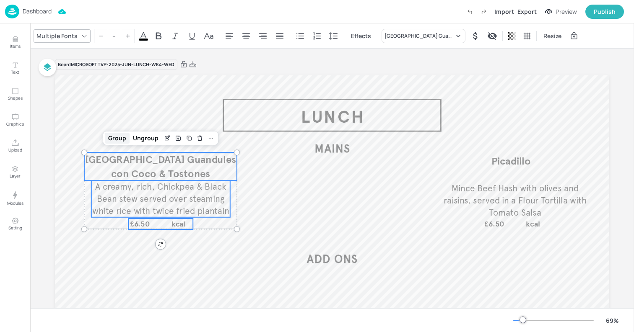
click at [122, 136] on div "Group" at bounding box center [117, 138] width 25 height 11
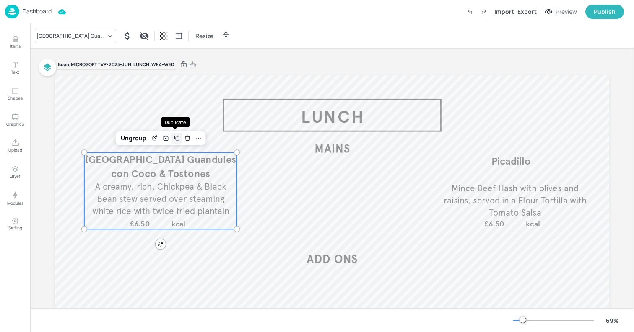
click at [175, 138] on icon "Duplicate" at bounding box center [176, 137] width 3 height 3
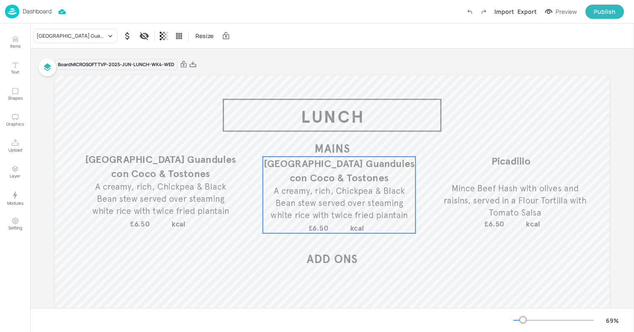
drag, startPoint x: 166, startPoint y: 186, endPoint x: 341, endPoint y: 188, distance: 175.6
click at [341, 188] on span "A creamy, rich, Chickpea & Black Bean stew served over steaming white rice with…" at bounding box center [338, 203] width 137 height 35
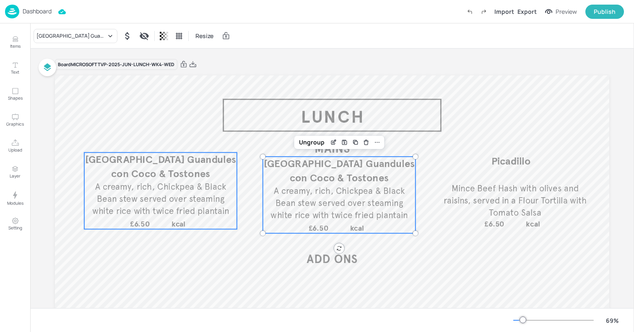
click at [178, 187] on span "A creamy, rich, Chickpea & Black Bean stew served over steaming white rice with…" at bounding box center [160, 198] width 137 height 35
click at [323, 181] on span "[GEOGRAPHIC_DATA] Guandules con Coco & Tostones" at bounding box center [339, 171] width 151 height 27
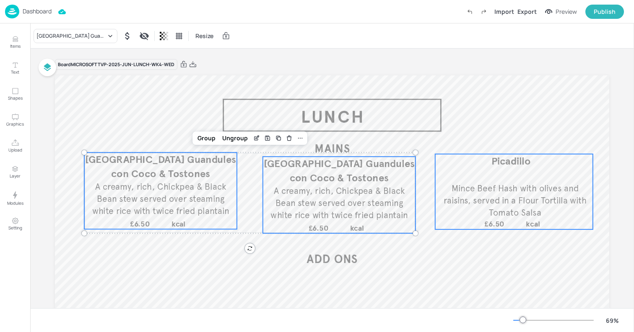
click at [475, 187] on span "Mince Beef Hash with olives and raisins, served in a Flour Tortilla with Tomato…" at bounding box center [514, 200] width 143 height 35
click at [385, 138] on icon at bounding box center [388, 138] width 7 height 7
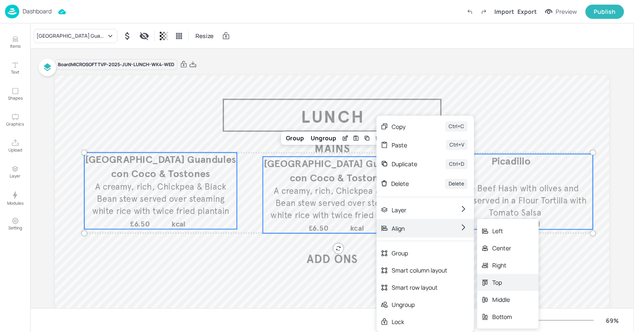
click at [510, 280] on div "Top" at bounding box center [502, 282] width 20 height 9
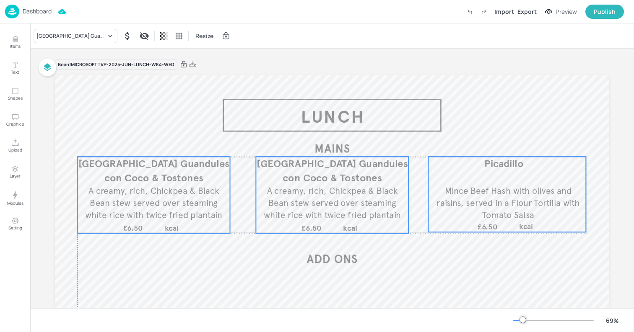
drag, startPoint x: 311, startPoint y: 202, endPoint x: 305, endPoint y: 206, distance: 7.2
click at [305, 206] on span "A creamy, rich, Chickpea & Black Bean stew served over steaming white rice with…" at bounding box center [332, 203] width 137 height 35
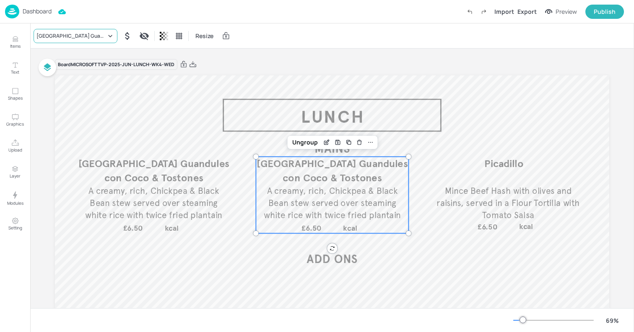
click at [74, 40] on div "[GEOGRAPHIC_DATA] Guandules con Coco & Tostones" at bounding box center [76, 36] width 84 height 14
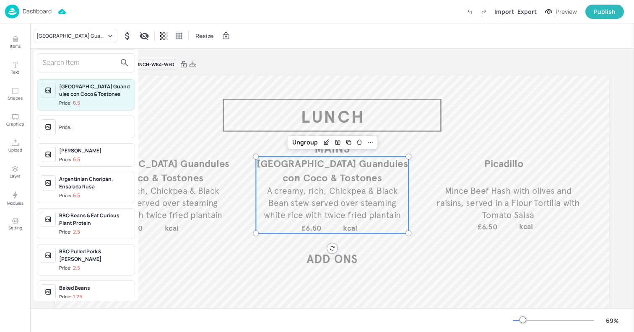
click at [315, 197] on div at bounding box center [317, 166] width 634 height 332
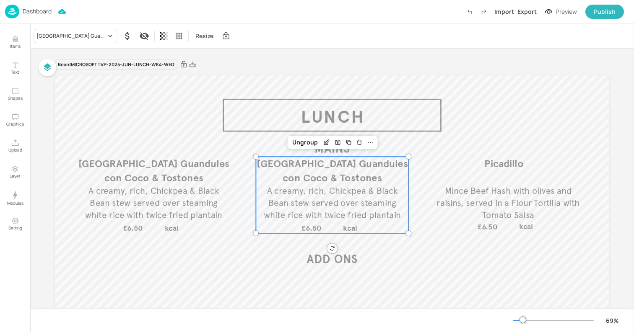
click at [300, 172] on span "[GEOGRAPHIC_DATA] Guandules con Coco & Tostones" at bounding box center [331, 171] width 151 height 27
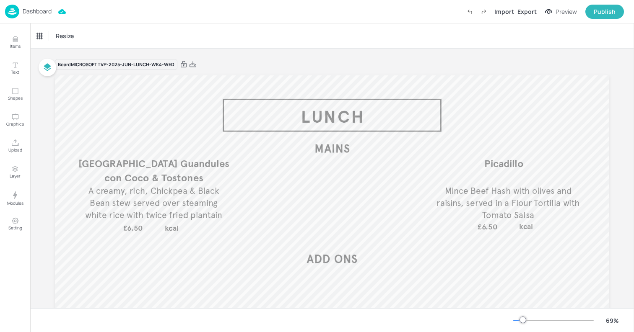
click at [250, 35] on div "Resize" at bounding box center [331, 35] width 603 height 25
click at [27, 15] on div "Dashboard" at bounding box center [28, 12] width 47 height 14
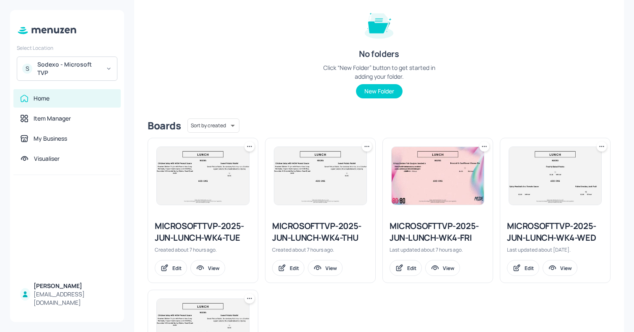
scroll to position [120, 0]
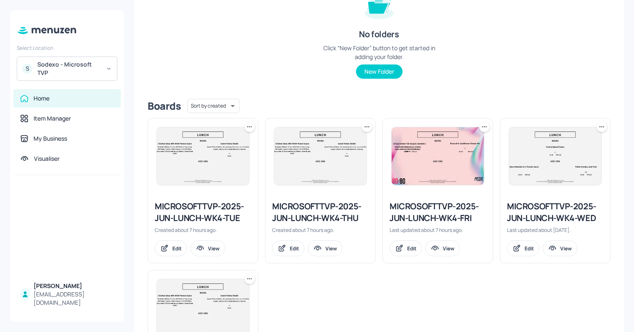
click at [531, 211] on div "MICROSOFTTVP-2025-JUN-LUNCH-WK4-WED" at bounding box center [555, 212] width 96 height 23
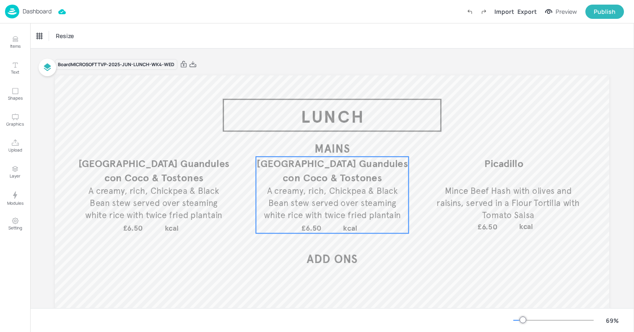
click at [319, 182] on span "[GEOGRAPHIC_DATA] Guandules con Coco & Tostones" at bounding box center [331, 171] width 151 height 27
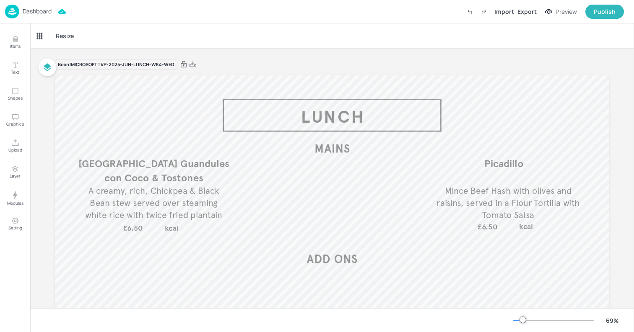
click at [247, 54] on div "Board MICROSOFTTVP-2025-JUN-LUNCH-WK4-WED Dominican Republic Guandules con Coco…" at bounding box center [332, 229] width 554 height 360
click at [20, 11] on div "Dashboard" at bounding box center [28, 12] width 47 height 14
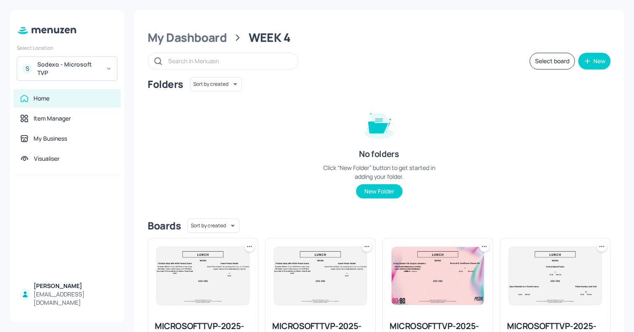
click at [81, 60] on div "S Sodexo - Microsoft TVP" at bounding box center [67, 69] width 101 height 24
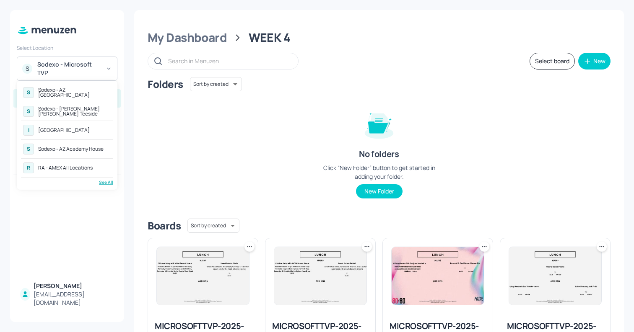
click at [101, 184] on div "See All" at bounding box center [67, 182] width 92 height 6
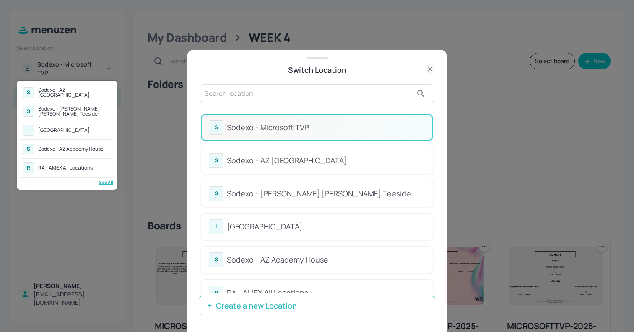
click at [281, 98] on div at bounding box center [317, 166] width 634 height 332
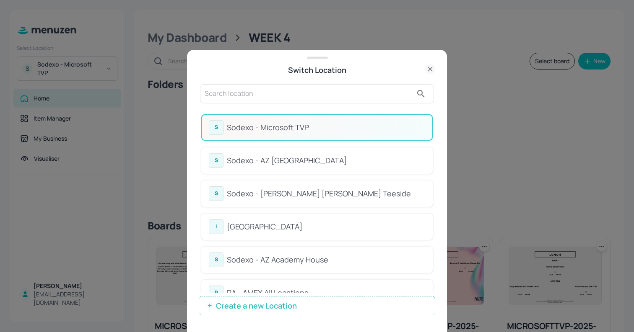
click at [264, 97] on input "text" at bounding box center [309, 93] width 208 height 13
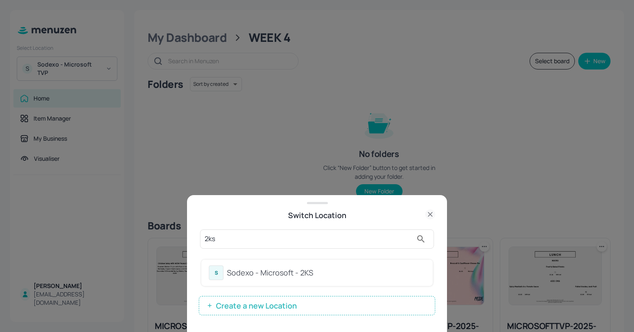
type input "2ks"
click at [257, 273] on div "Sodexo - Microsoft - 2KS" at bounding box center [326, 272] width 198 height 11
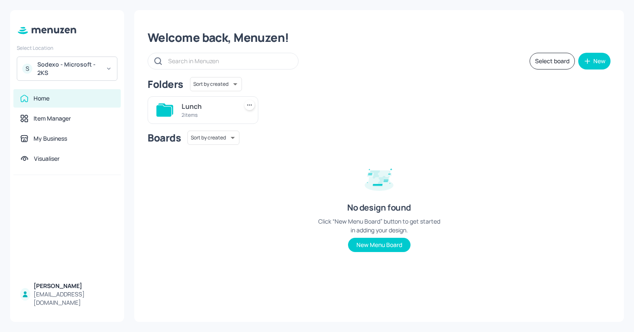
click at [205, 102] on div "Lunch" at bounding box center [207, 106] width 53 height 10
click at [217, 109] on div "1920x1080" at bounding box center [207, 106] width 53 height 10
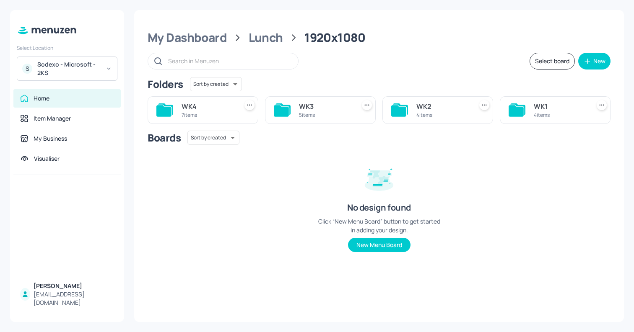
click at [545, 114] on div "4 items" at bounding box center [559, 114] width 53 height 7
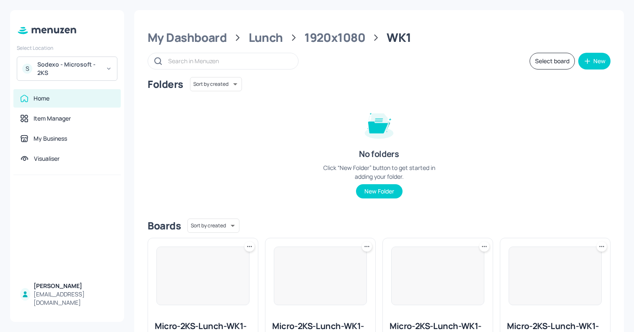
scroll to position [71, 0]
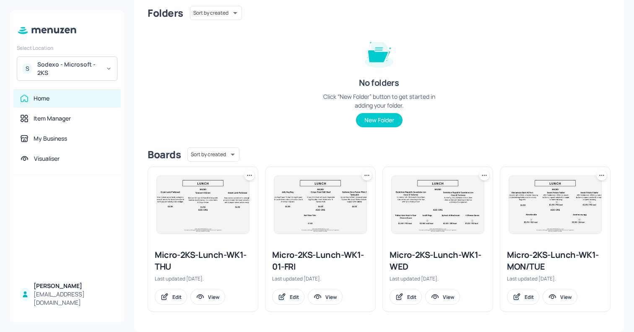
click at [398, 251] on div "Micro-2KS-Lunch-WK1-WED" at bounding box center [437, 260] width 96 height 23
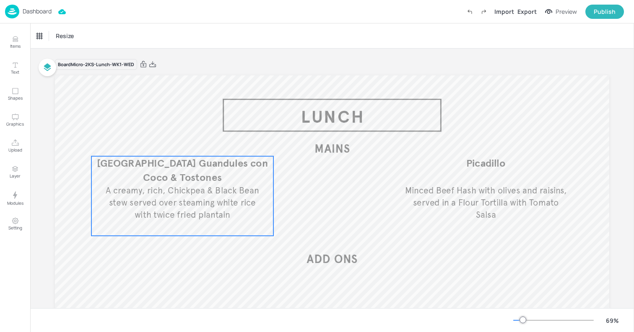
click at [211, 186] on span "A creamy, rich, Chickpea & Black Bean stew served over steaming white rice with…" at bounding box center [182, 202] width 153 height 35
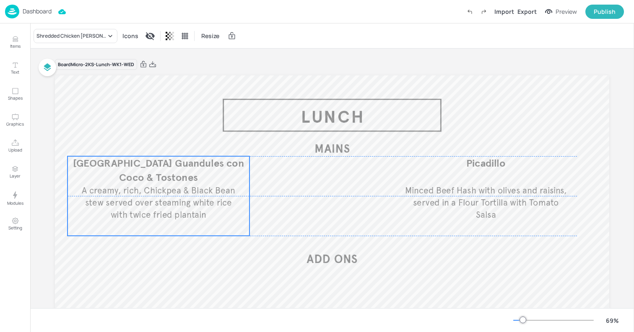
drag, startPoint x: 199, startPoint y: 176, endPoint x: 175, endPoint y: 177, distance: 23.9
click at [175, 177] on span "[GEOGRAPHIC_DATA] Guandules con Coco & Tostones" at bounding box center [158, 170] width 171 height 27
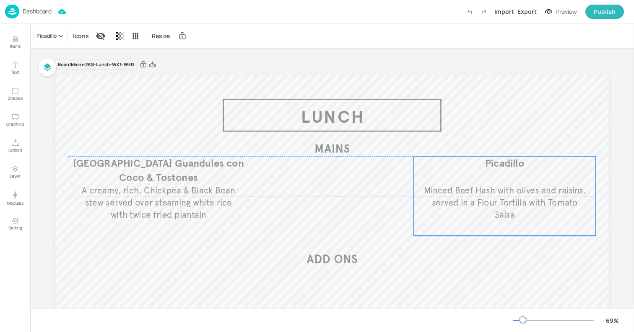
drag, startPoint x: 471, startPoint y: 179, endPoint x: 490, endPoint y: 179, distance: 19.3
click at [490, 179] on div "Minced Beef Hash with olives and raisins, served in a Flour Tortilla with Tomat…" at bounding box center [505, 196] width 182 height 80
click at [519, 142] on icon "Duplicate" at bounding box center [521, 142] width 7 height 7
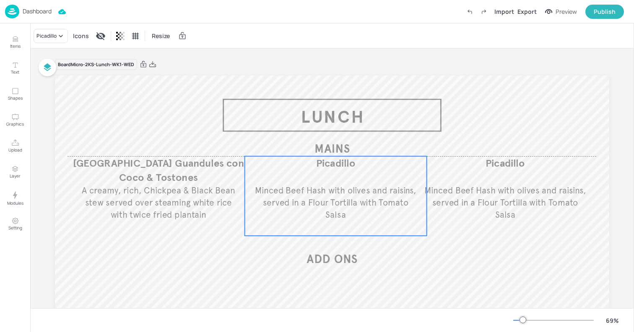
drag, startPoint x: 511, startPoint y: 152, endPoint x: 296, endPoint y: 186, distance: 218.1
click at [296, 186] on div "Minced Beef Hash with olives and raisins, served in a Flour Tortilla with Tomat…" at bounding box center [336, 196] width 182 height 80
click at [49, 40] on div "Picadillo" at bounding box center [51, 36] width 34 height 14
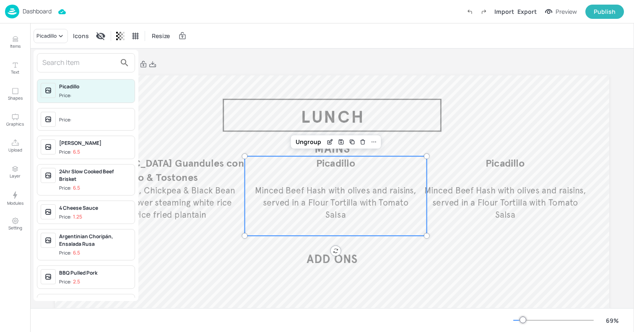
click at [80, 66] on input "text" at bounding box center [79, 62] width 74 height 13
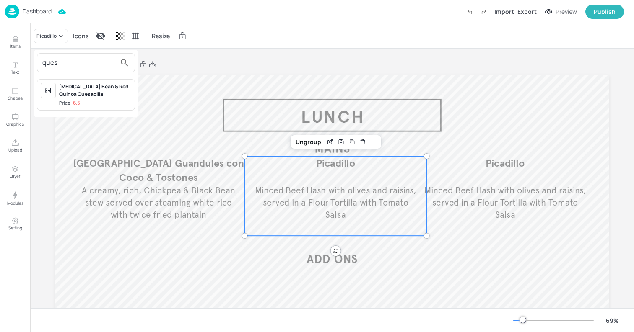
type input "ques"
click at [85, 88] on div "[MEDICAL_DATA] Bean & Red Quinoa Quesadilla" at bounding box center [95, 90] width 72 height 15
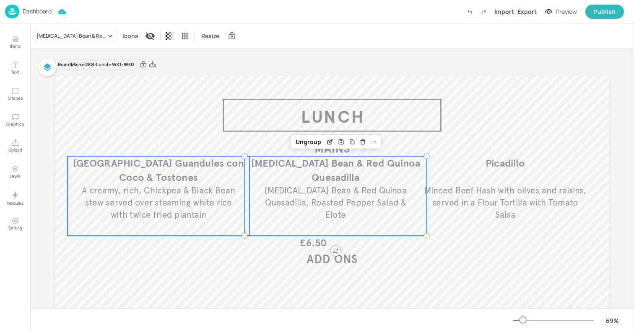
click at [202, 196] on p "A creamy, rich, Chickpea & Black Bean stew served over steaming white rice with…" at bounding box center [158, 203] width 164 height 36
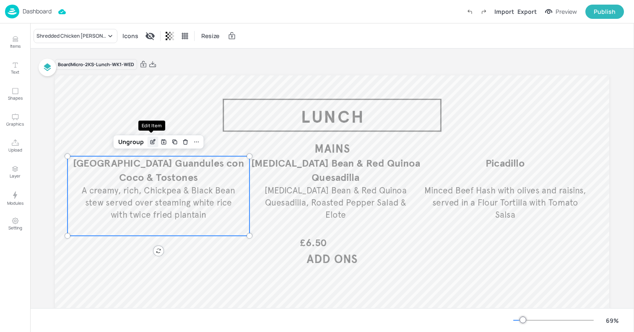
click at [150, 141] on icon "Edit Item" at bounding box center [152, 142] width 7 height 7
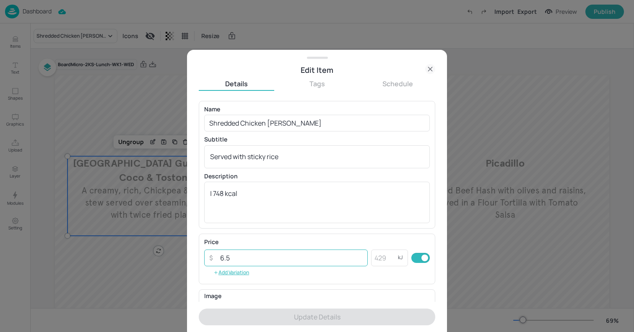
click at [247, 256] on input "6.5" at bounding box center [291, 258] width 153 height 17
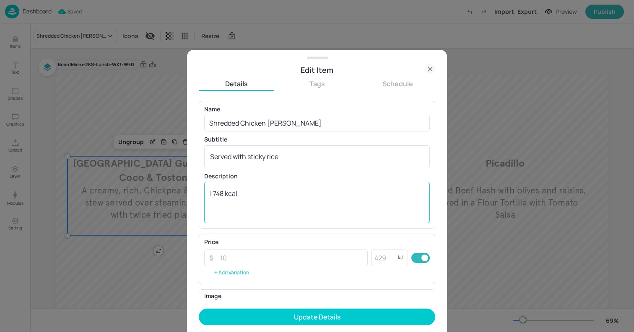
click at [206, 193] on div "| 748 kcal x ​" at bounding box center [316, 202] width 225 height 41
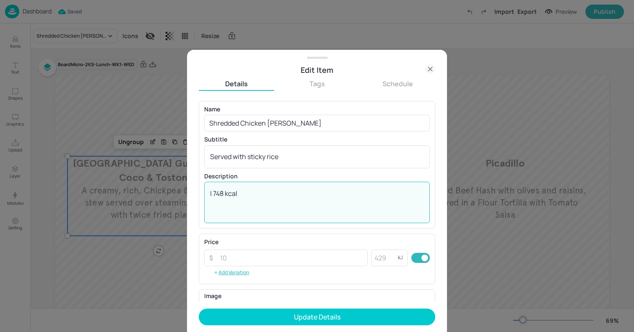
paste textarea "6.5"
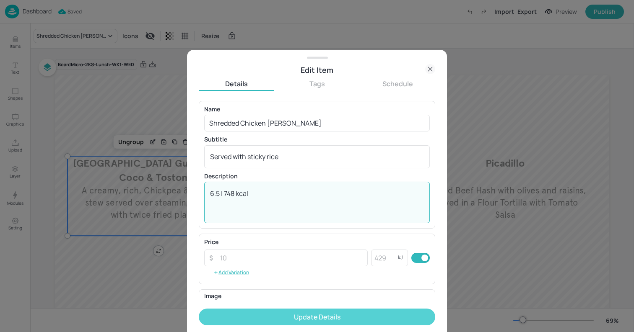
type textarea "6.5 | 748 kcal"
click at [271, 313] on button "Update Details" at bounding box center [317, 317] width 236 height 17
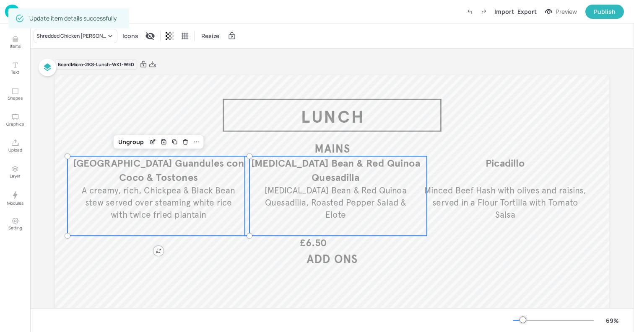
click at [371, 163] on span "[MEDICAL_DATA] Bean & Red Quinoa Quesadilla" at bounding box center [335, 170] width 169 height 27
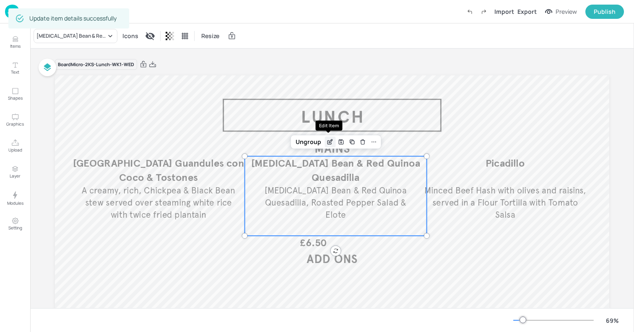
click at [327, 141] on icon "Edit Item" at bounding box center [329, 143] width 4 height 4
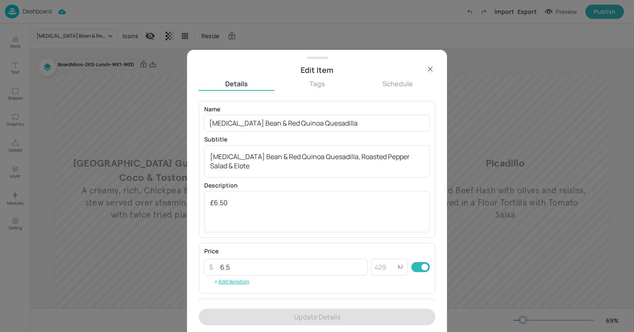
click at [428, 70] on icon at bounding box center [430, 69] width 10 height 10
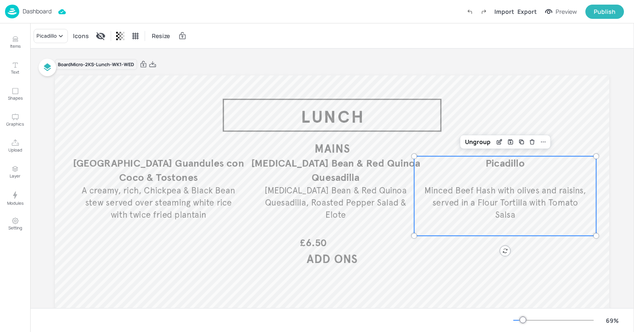
click at [498, 207] on span "Minced Beef Hash with olives and raisins, served in a Flour Tortilla with Tomat…" at bounding box center [505, 202] width 162 height 35
click at [498, 144] on icon "Edit Item" at bounding box center [499, 143] width 4 height 4
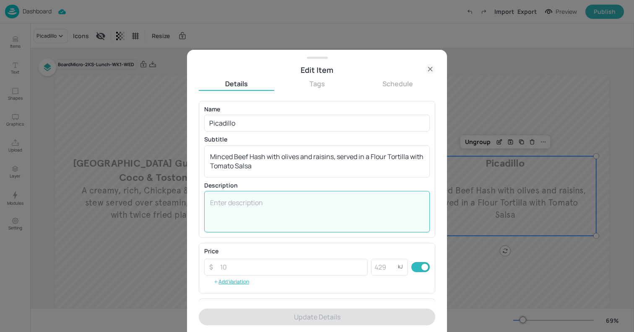
click at [241, 199] on textarea at bounding box center [317, 212] width 214 height 28
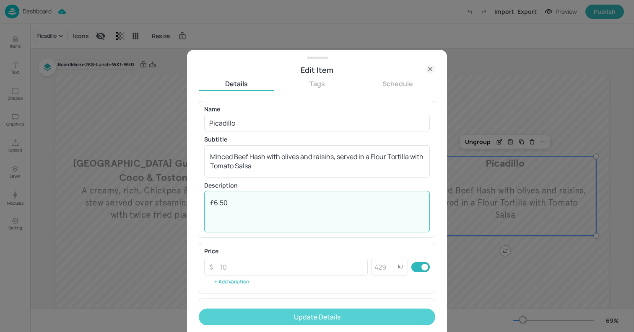
type textarea "£6.50"
click at [264, 320] on button "Update Details" at bounding box center [317, 317] width 236 height 17
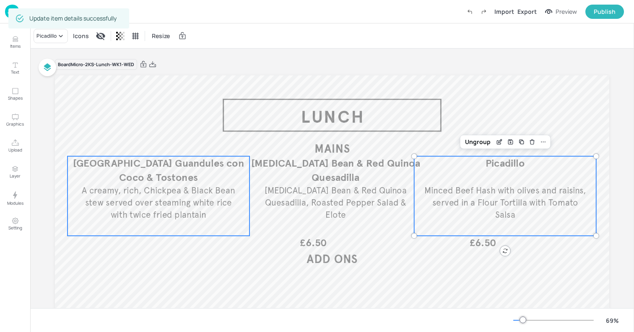
click at [189, 199] on span "A creamy, rich, Chickpea & Black Bean stew served over steaming white rice with…" at bounding box center [158, 202] width 153 height 35
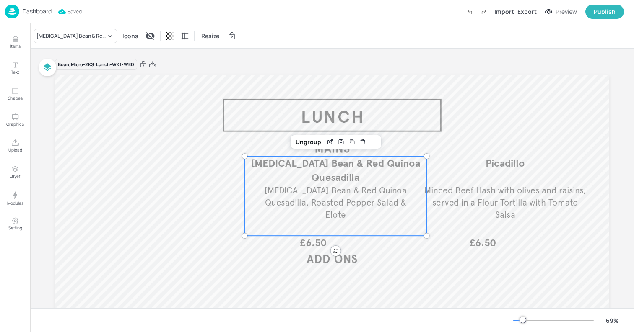
click at [284, 196] on span "[MEDICAL_DATA] Bean & Red Quinoa Quesadilla, Roasted Pepper Salad & Elote" at bounding box center [335, 202] width 142 height 35
click at [306, 203] on span "[MEDICAL_DATA] Bean & Red Quinoa Quesadilla, Roasted Pepper Salad & Elote" at bounding box center [335, 202] width 142 height 35
click at [351, 143] on icon "Duplicate" at bounding box center [351, 142] width 7 height 7
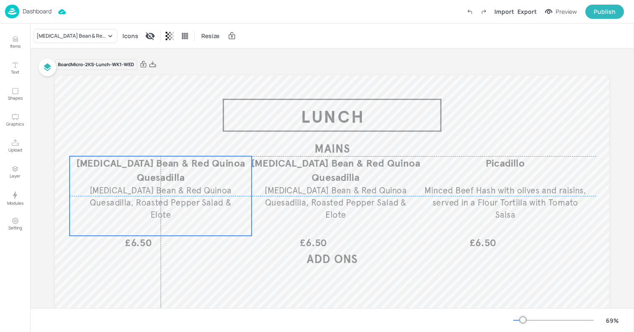
drag, startPoint x: 308, startPoint y: 193, endPoint x: 130, endPoint y: 191, distance: 177.7
click at [130, 191] on span "[MEDICAL_DATA] Bean & Red Quinoa Quesadilla, Roasted Pepper Salad & Elote" at bounding box center [161, 202] width 142 height 35
click at [68, 34] on div "[MEDICAL_DATA] Bean & Red Quinoa Quesadilla" at bounding box center [71, 36] width 70 height 8
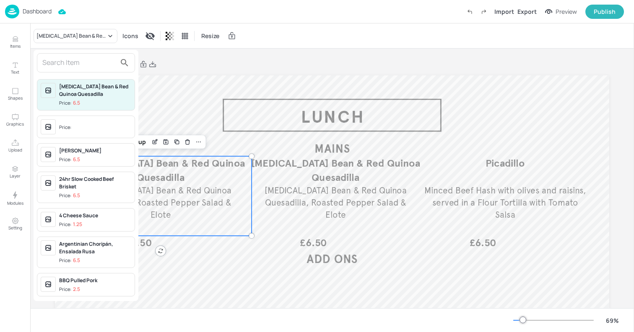
click at [83, 65] on input "text" at bounding box center [79, 62] width 74 height 13
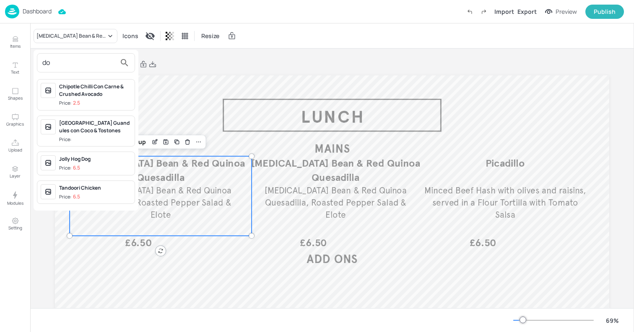
type input "do"
click at [101, 135] on div "[GEOGRAPHIC_DATA] Guandules con Coco & Tostones" at bounding box center [95, 126] width 72 height 15
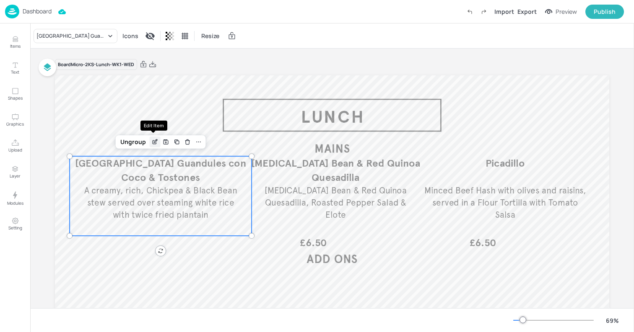
click at [155, 141] on icon "Edit Item" at bounding box center [154, 142] width 7 height 7
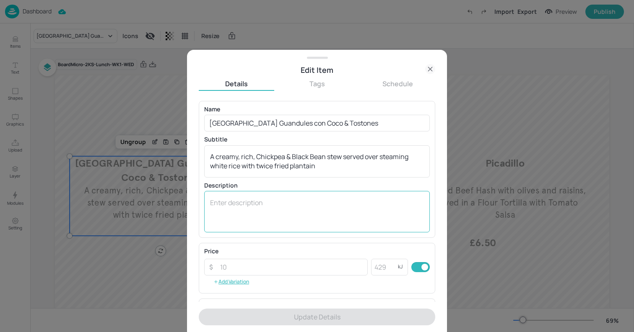
click at [233, 218] on textarea at bounding box center [317, 212] width 214 height 28
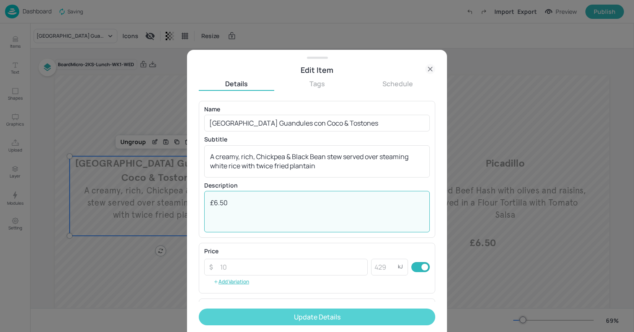
type textarea "£6.50"
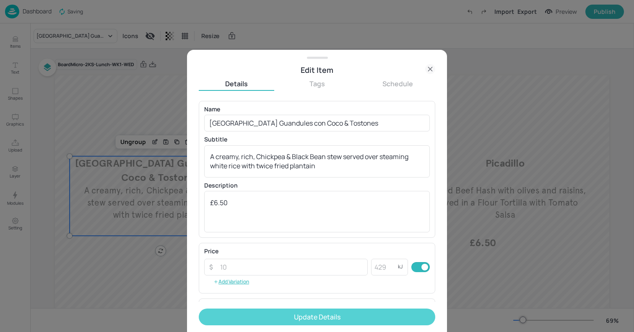
click at [306, 314] on button "Update Details" at bounding box center [317, 317] width 236 height 17
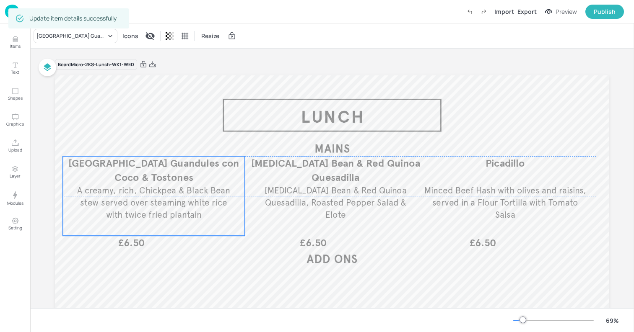
drag, startPoint x: 192, startPoint y: 199, endPoint x: 186, endPoint y: 199, distance: 5.4
click at [186, 199] on span "A creamy, rich, Chickpea & Black Bean stew served over steaming white rice with…" at bounding box center [153, 202] width 153 height 35
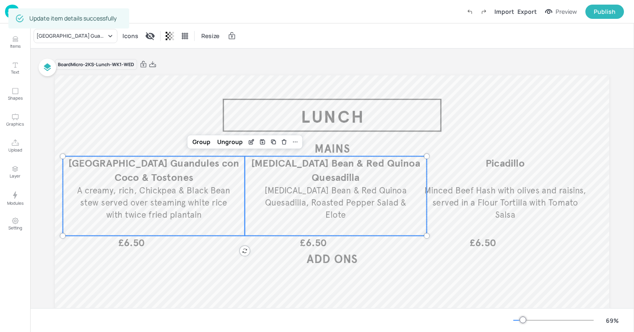
click at [302, 193] on span "[MEDICAL_DATA] Bean & Red Quinoa Quesadilla, Roasted Pepper Salad & Elote" at bounding box center [335, 202] width 142 height 35
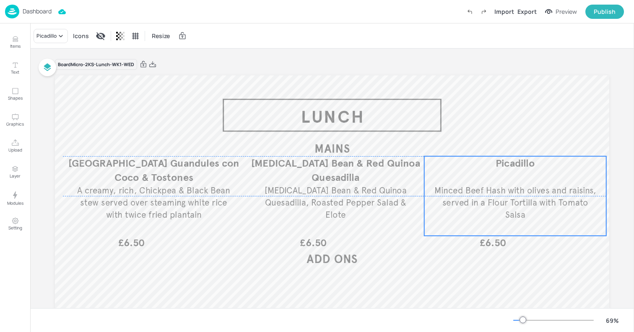
drag, startPoint x: 457, startPoint y: 193, endPoint x: 467, endPoint y: 192, distance: 10.1
click at [467, 192] on span "Minced Beef Hash with olives and raisins, served in a Flour Tortilla with Tomat…" at bounding box center [515, 202] width 162 height 35
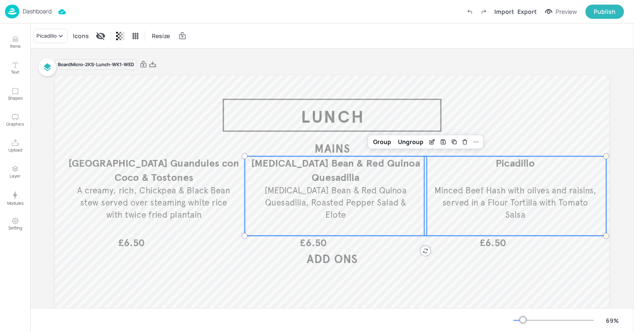
click at [351, 185] on p "[MEDICAL_DATA] Bean & Red Quinoa Quesadilla, Roasted Pepper Salad & Elote" at bounding box center [336, 203] width 164 height 36
click at [214, 192] on span "A creamy, rich, Chickpea & Black Bean stew served over steaming white rice with…" at bounding box center [153, 202] width 153 height 35
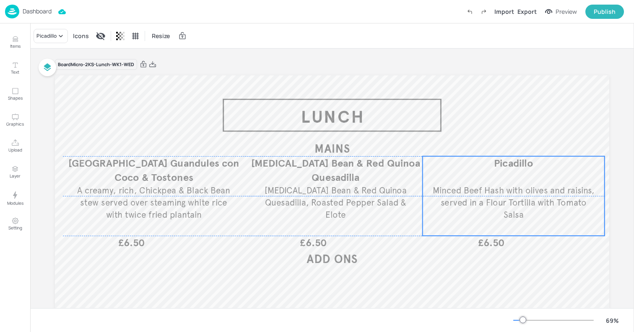
click at [512, 182] on div "Minced Beef Hash with olives and raisins, served in a Flour Tortilla with Tomat…" at bounding box center [513, 196] width 182 height 80
drag, startPoint x: 460, startPoint y: 183, endPoint x: 464, endPoint y: 182, distance: 4.2
click at [464, 182] on div "Minced Beef Hash with olives and raisins, served in a Flour Tortilla with Tomat…" at bounding box center [518, 196] width 182 height 80
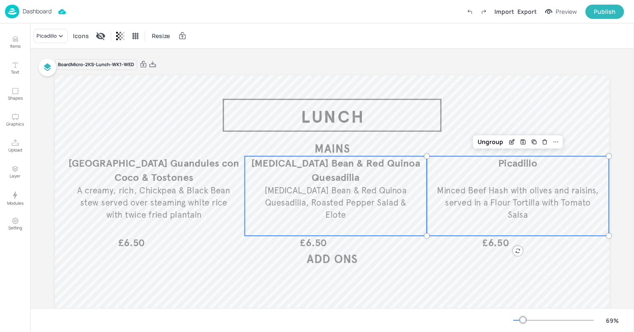
click at [302, 181] on p "[MEDICAL_DATA] Bean & Red Quinoa Quesadilla" at bounding box center [336, 170] width 182 height 28
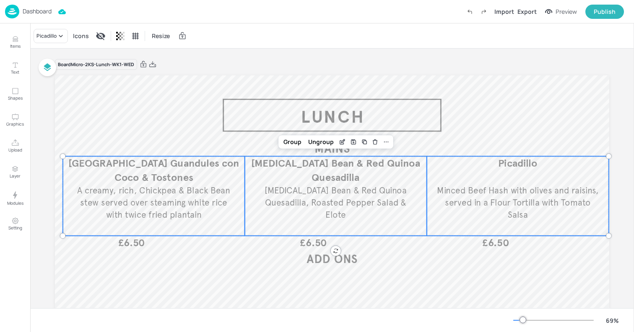
click at [199, 189] on span "A creamy, rich, Chickpea & Black Bean stew served over steaming white rice with…" at bounding box center [153, 202] width 153 height 35
